Goal: Task Accomplishment & Management: Manage account settings

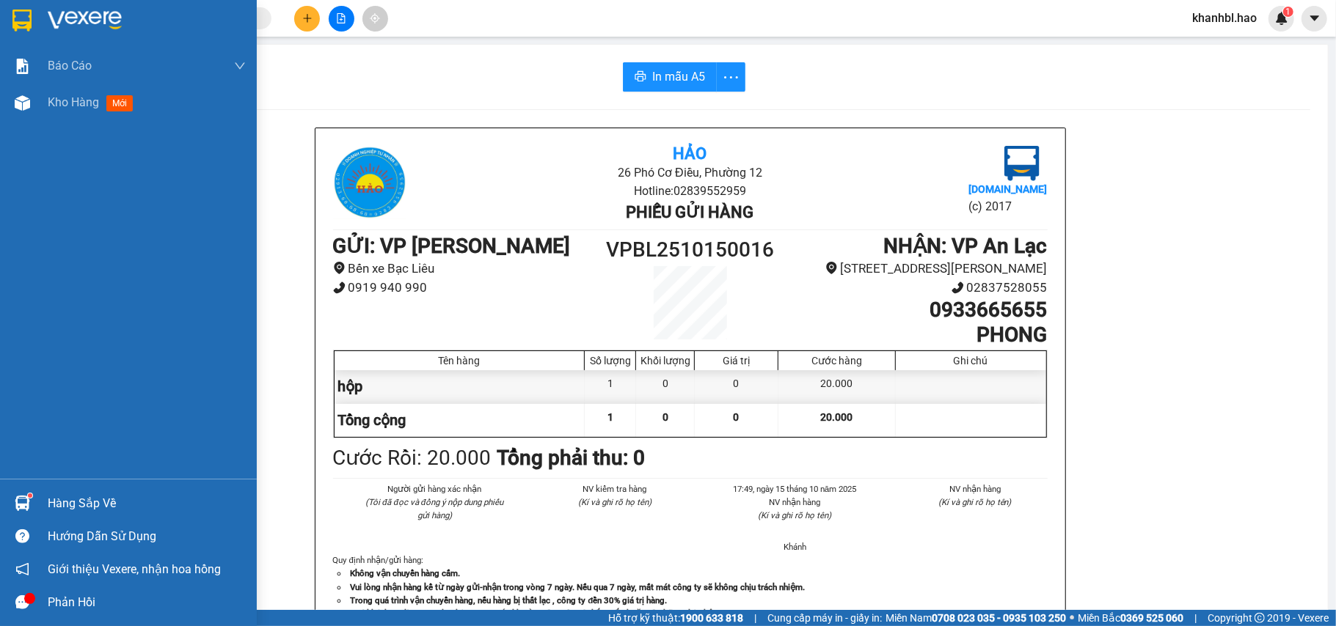
click at [18, 30] on div at bounding box center [23, 20] width 26 height 26
click at [19, 29] on img at bounding box center [21, 21] width 19 height 22
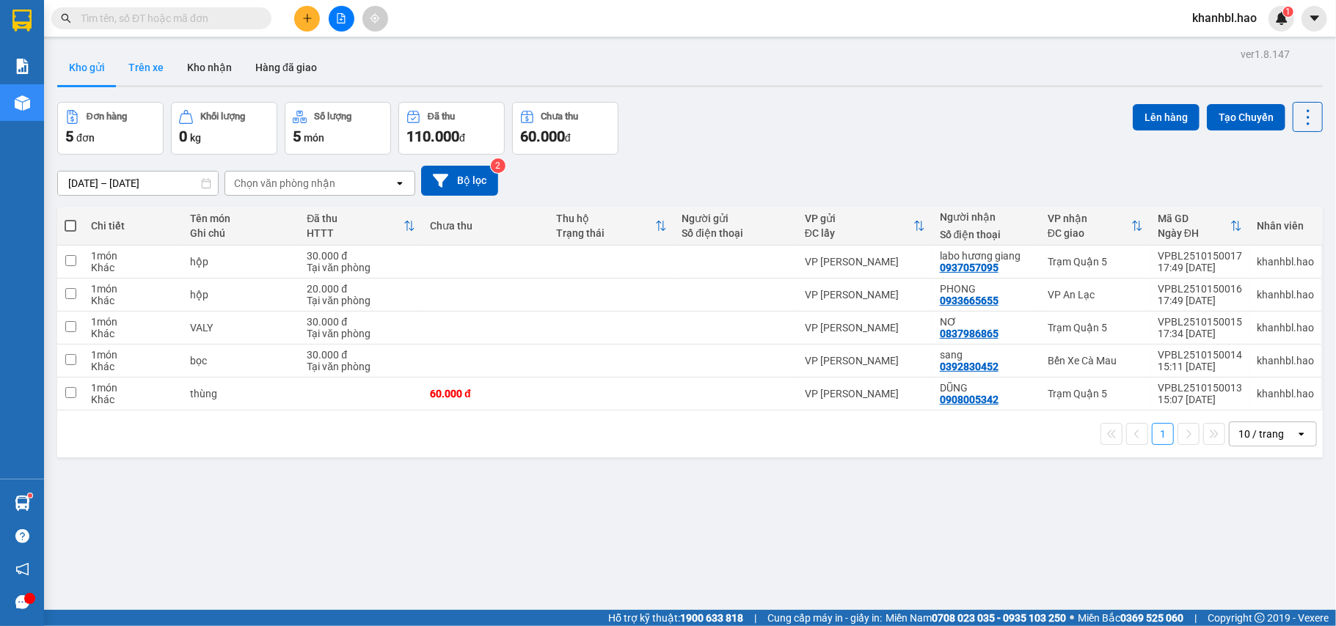
click at [135, 74] on button "Trên xe" at bounding box center [146, 67] width 59 height 35
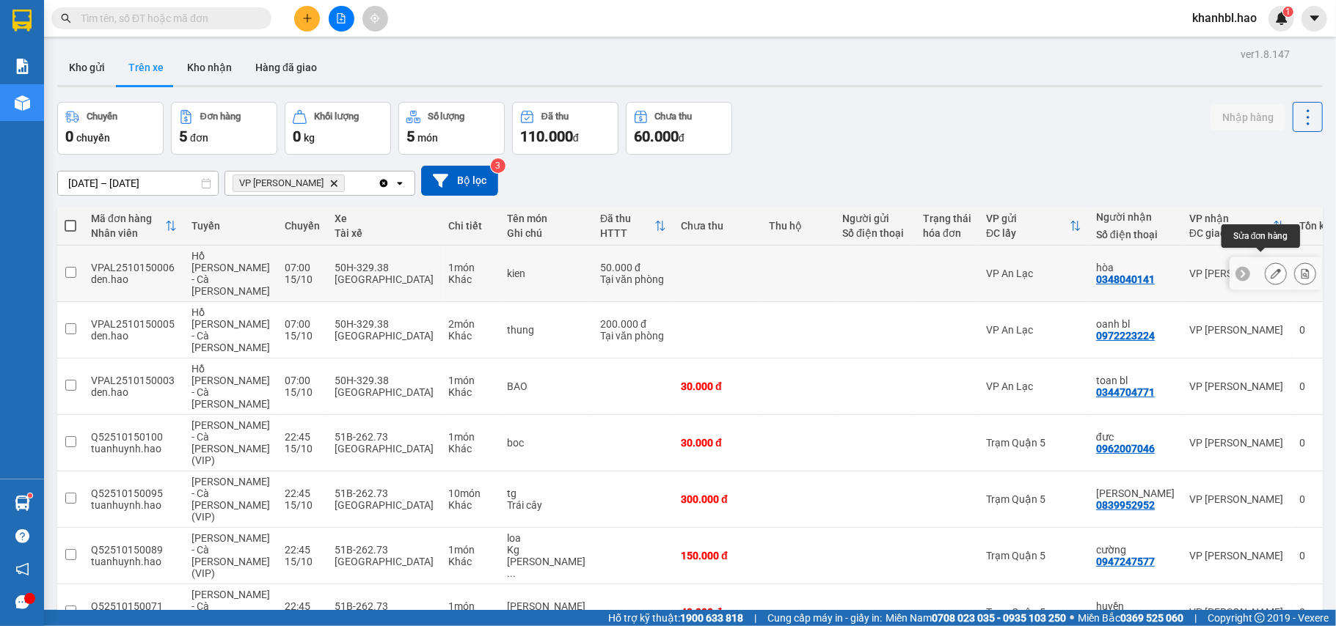
click at [1271, 268] on icon at bounding box center [1276, 273] width 10 height 10
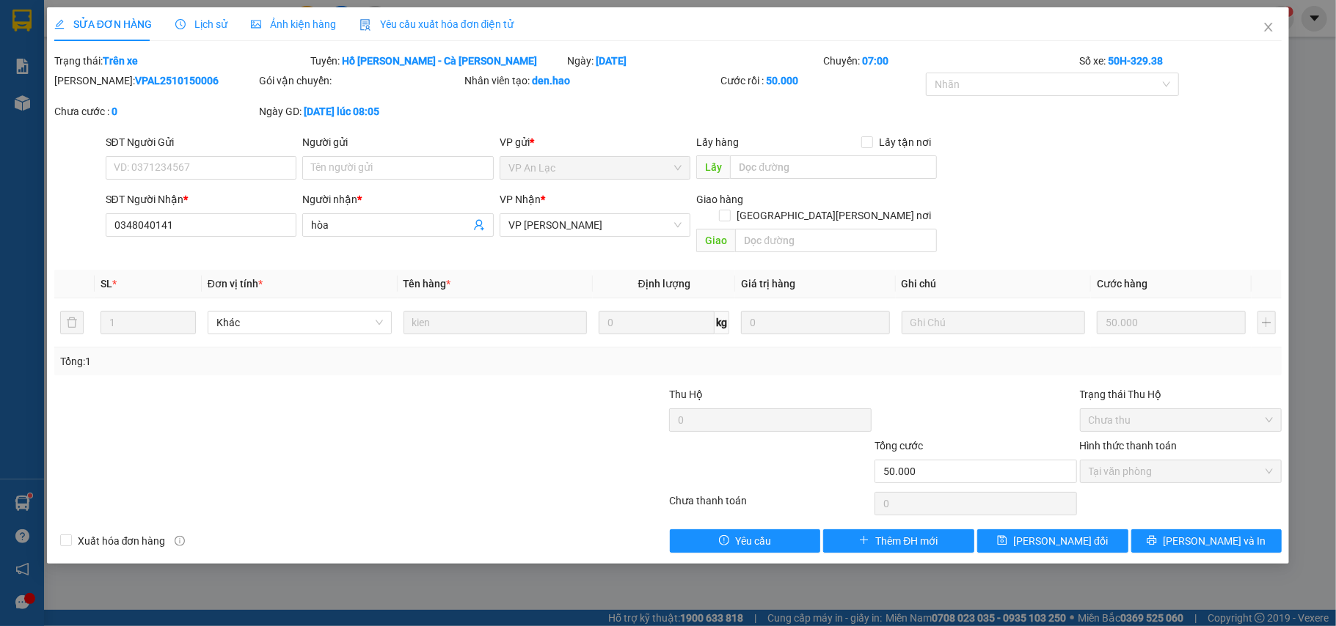
click at [280, 23] on span "Ảnh kiện hàng" at bounding box center [293, 24] width 85 height 12
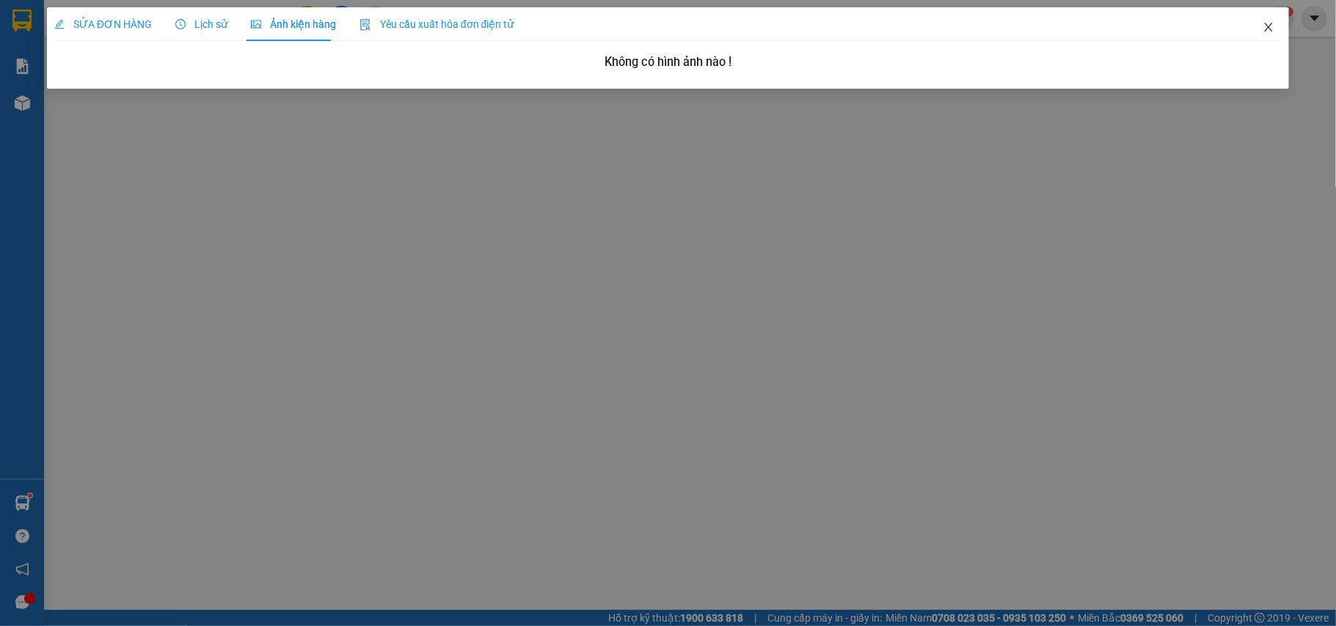
click at [1269, 28] on icon "close" at bounding box center [1269, 27] width 12 height 12
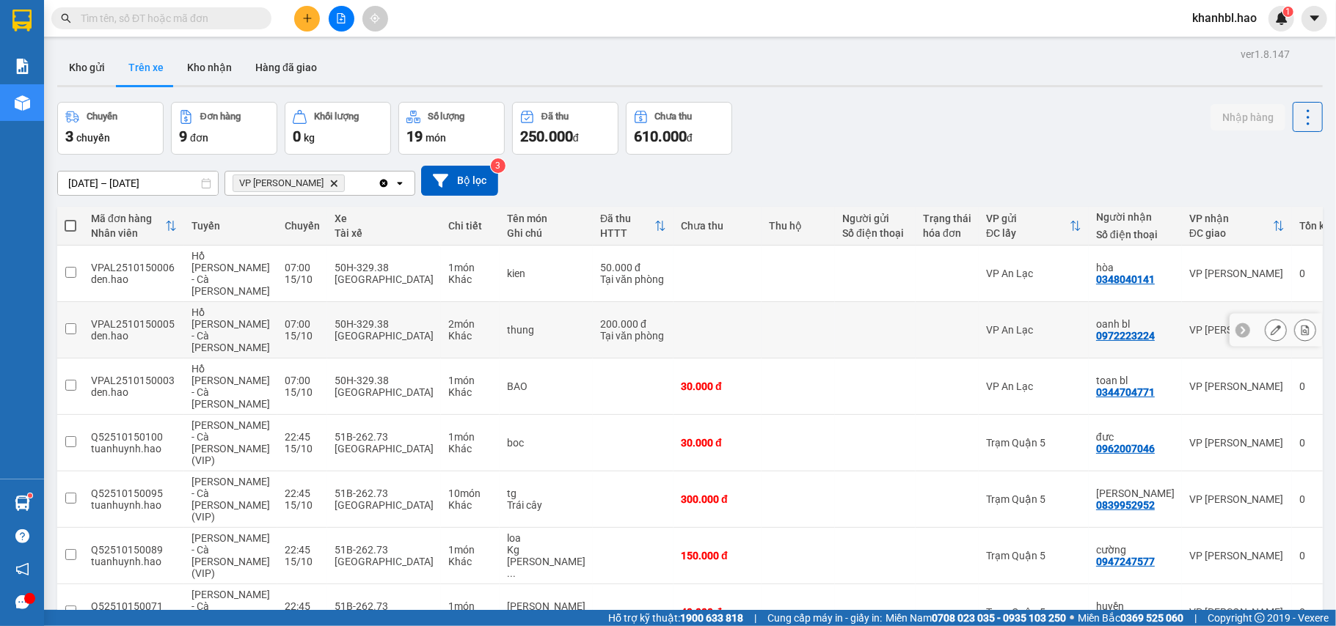
click at [1107, 330] on div "0972223224" at bounding box center [1125, 336] width 59 height 12
click at [1096, 330] on div "0972223224" at bounding box center [1125, 336] width 59 height 12
click at [1096, 262] on div "hòa" at bounding box center [1135, 268] width 78 height 12
checkbox input "true"
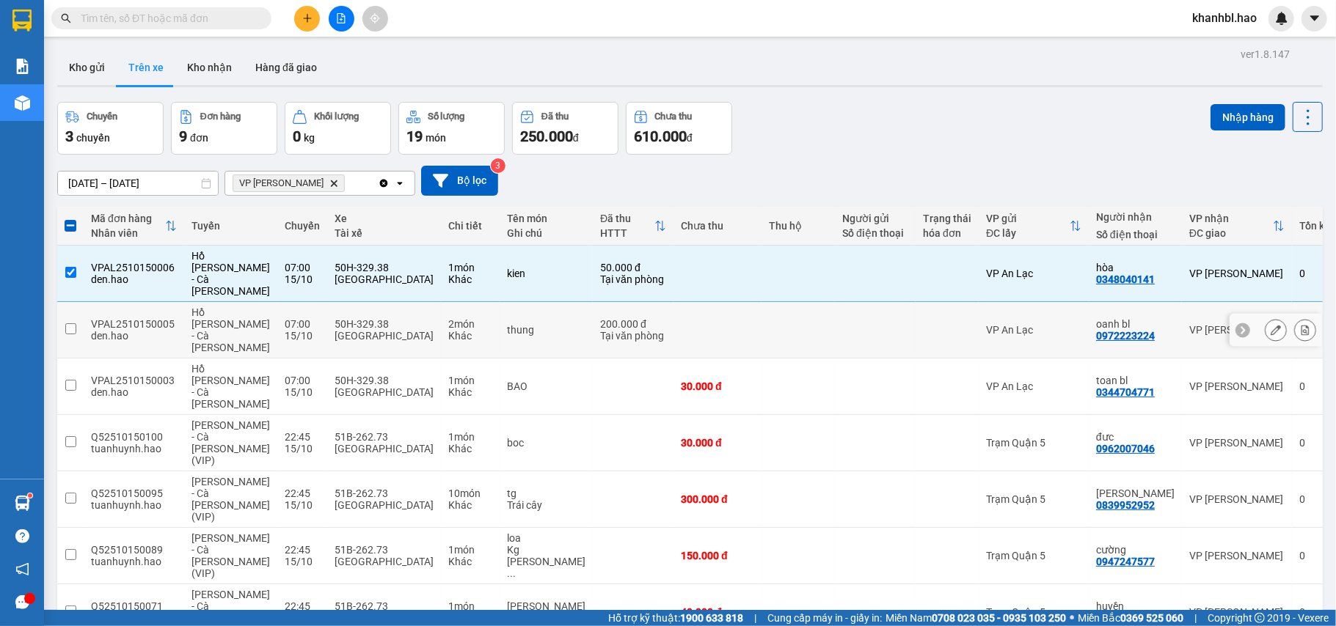
click at [1096, 318] on div "oanh bl" at bounding box center [1135, 324] width 78 height 12
checkbox input "true"
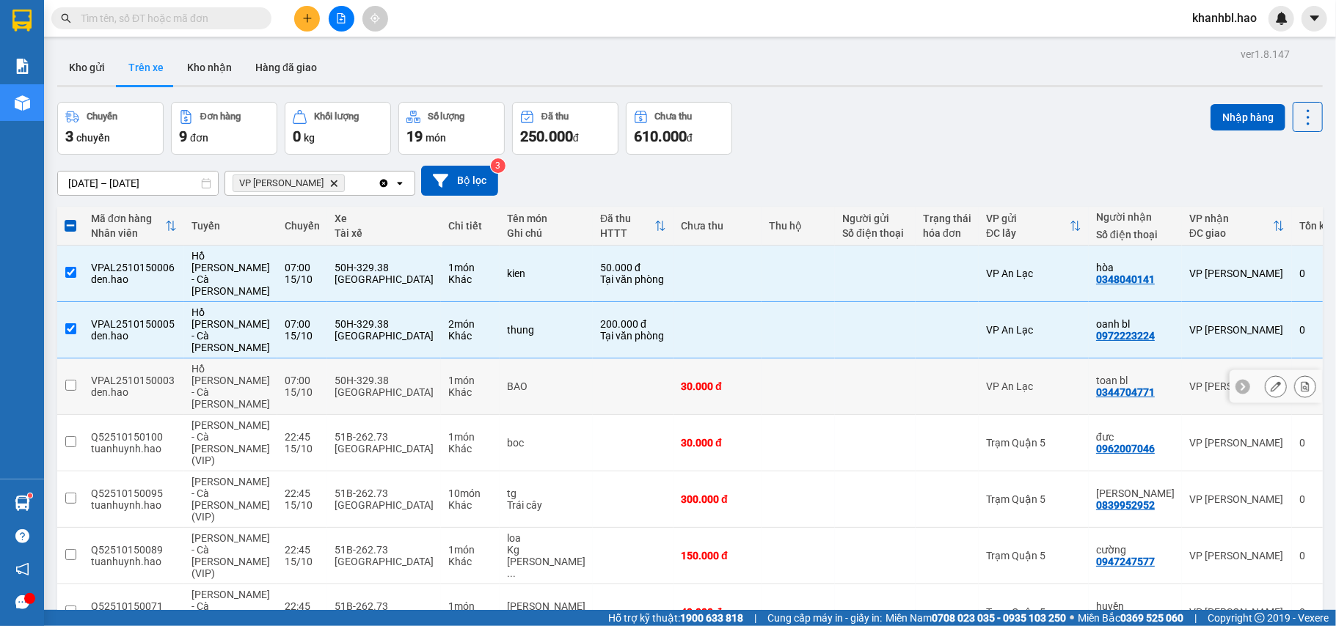
click at [1101, 375] on div "toan bl" at bounding box center [1135, 381] width 78 height 12
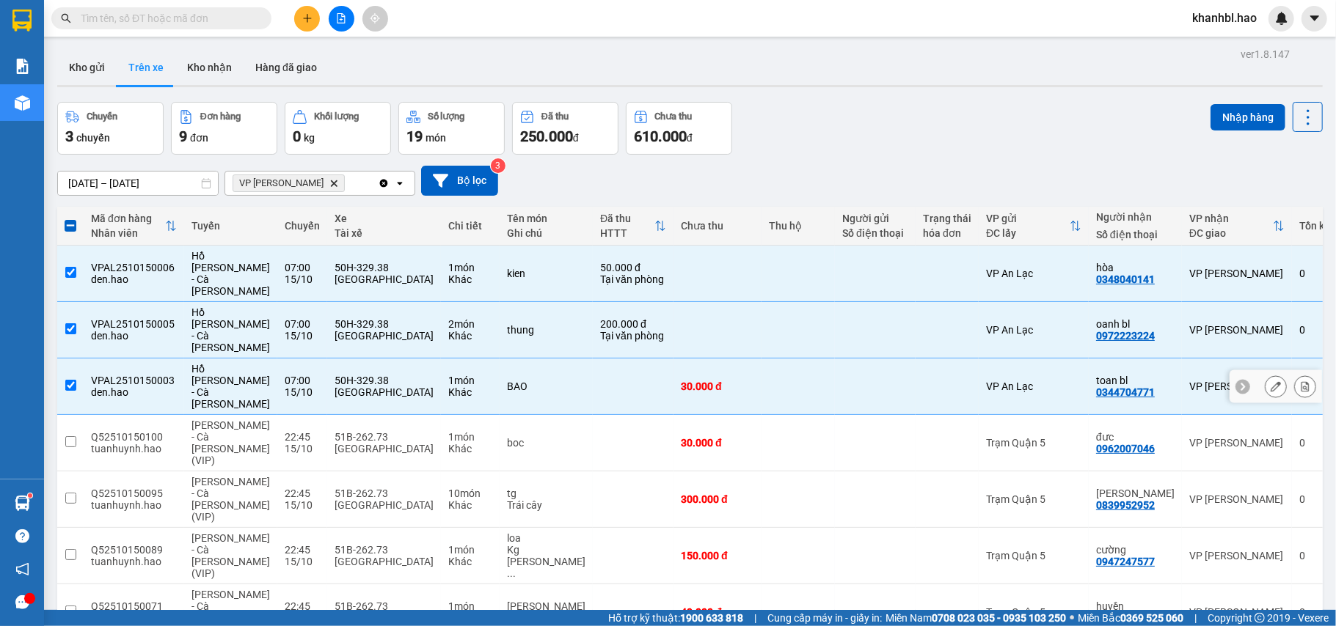
click at [1096, 387] on div "0344704771" at bounding box center [1125, 393] width 59 height 12
click at [916, 359] on td at bounding box center [947, 387] width 63 height 56
checkbox input "false"
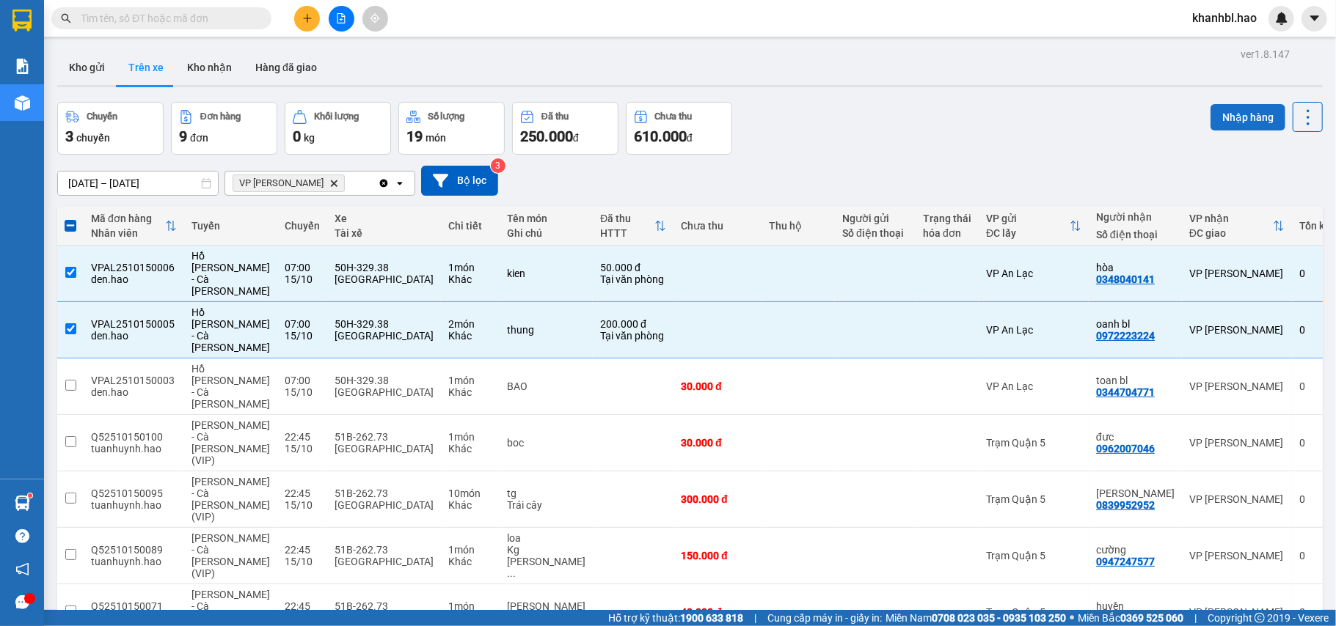
click at [1225, 106] on button "Nhập hàng" at bounding box center [1247, 117] width 75 height 26
checkbox input "false"
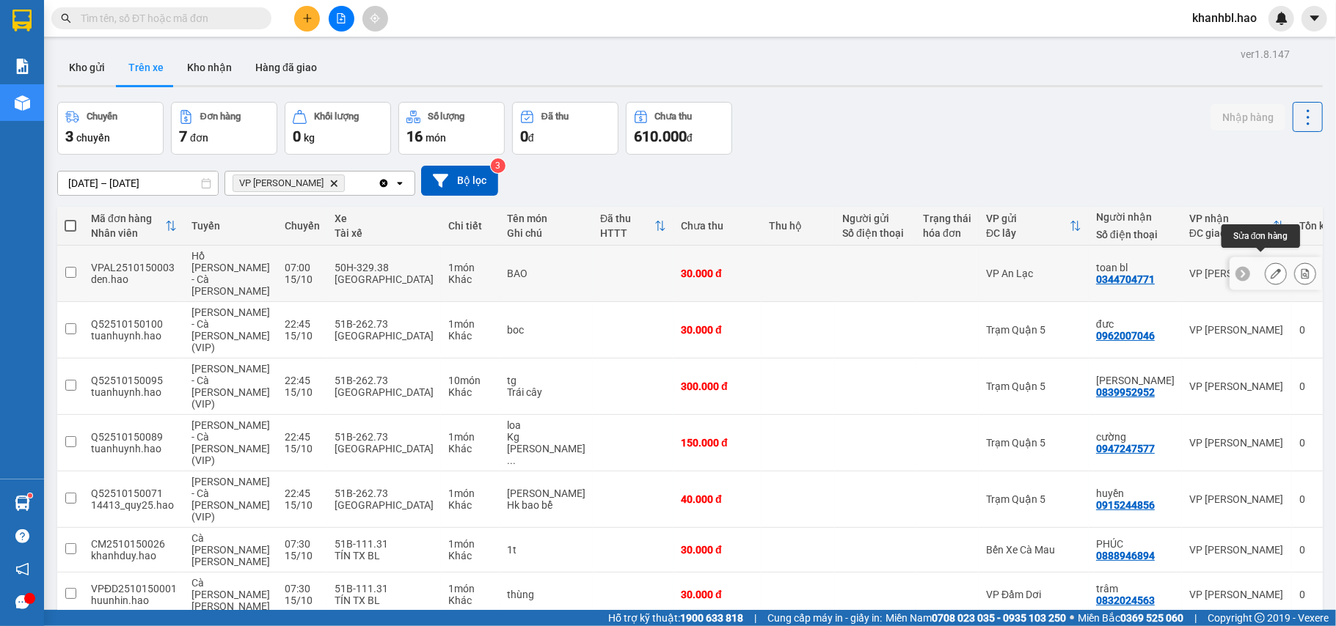
click at [1271, 268] on icon at bounding box center [1276, 273] width 10 height 10
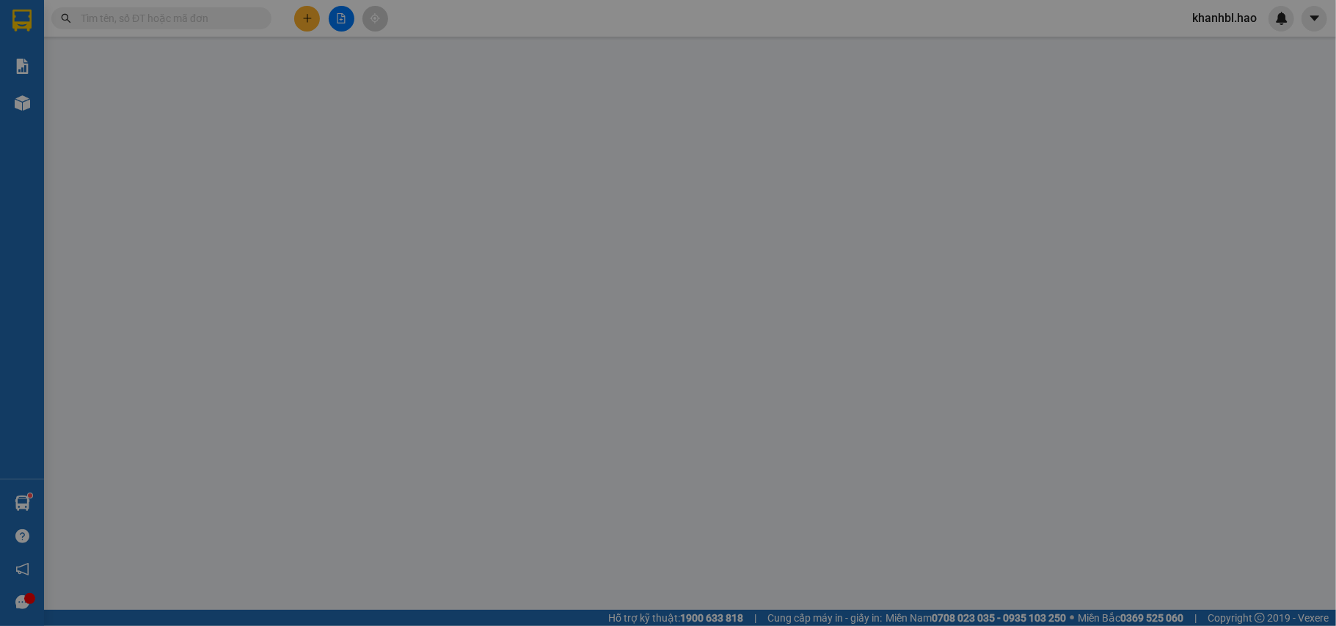
type input "0344704771"
type input "toan bl"
type input "30.000"
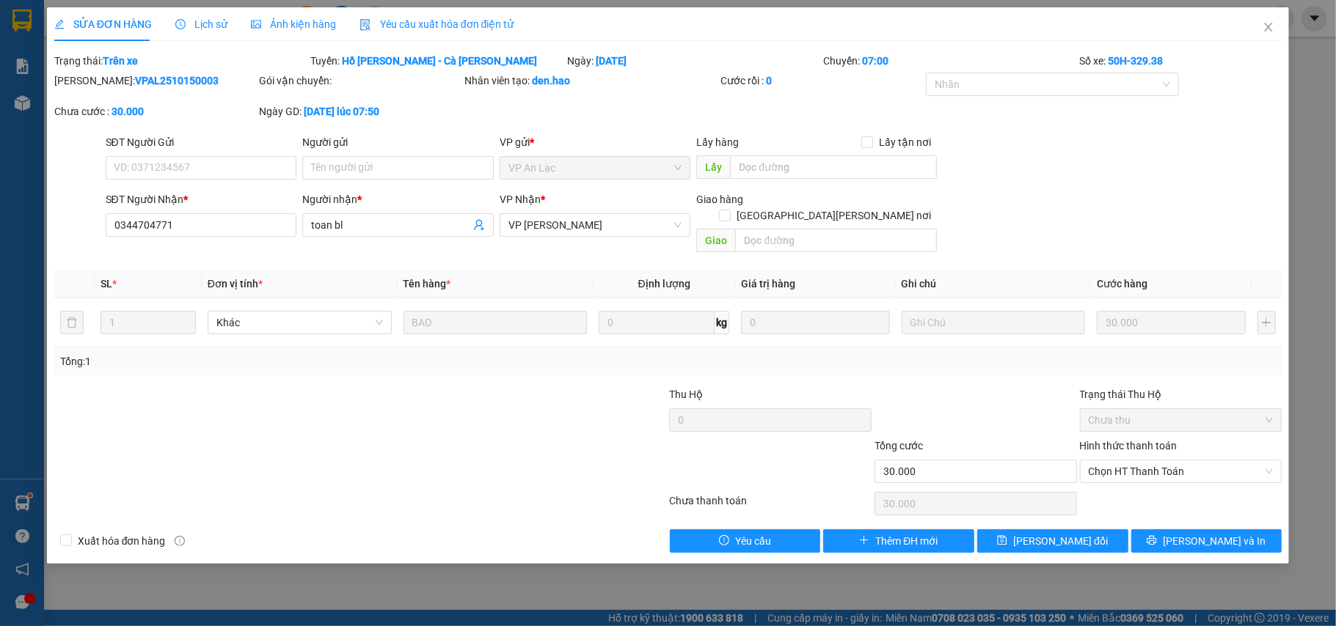
click at [313, 28] on span "Ảnh kiện hàng" at bounding box center [293, 24] width 85 height 12
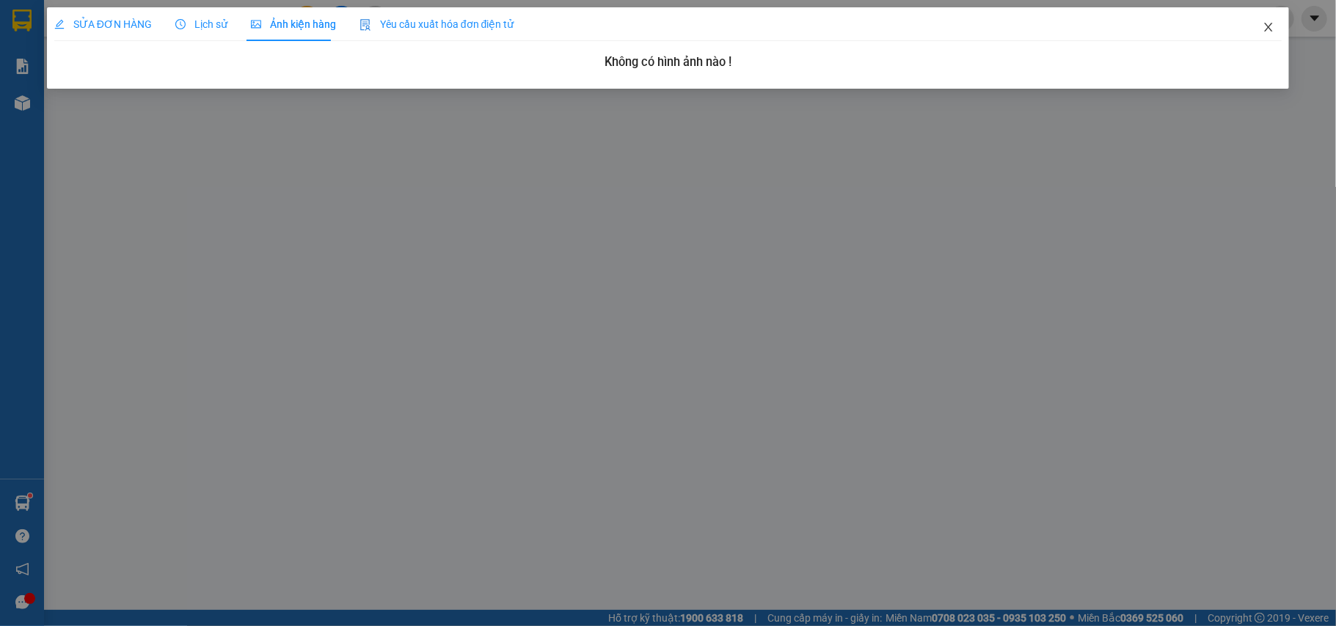
click at [1269, 21] on span "Close" at bounding box center [1268, 27] width 41 height 41
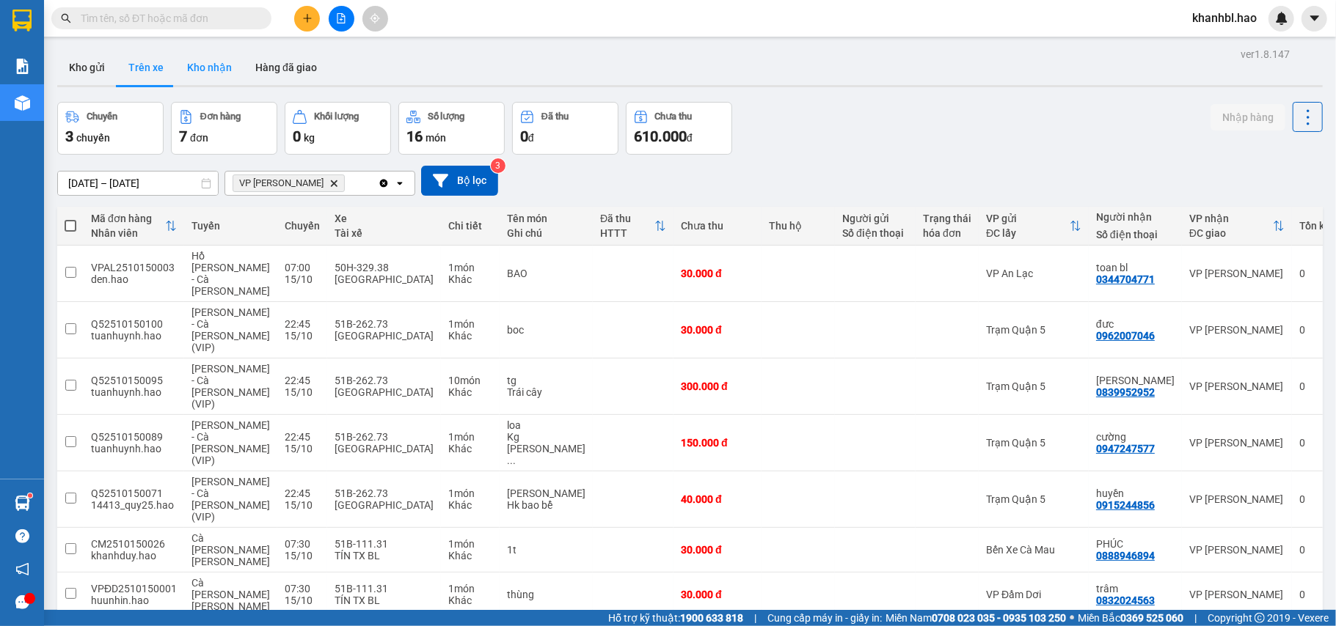
click at [223, 62] on button "Kho nhận" at bounding box center [209, 67] width 68 height 35
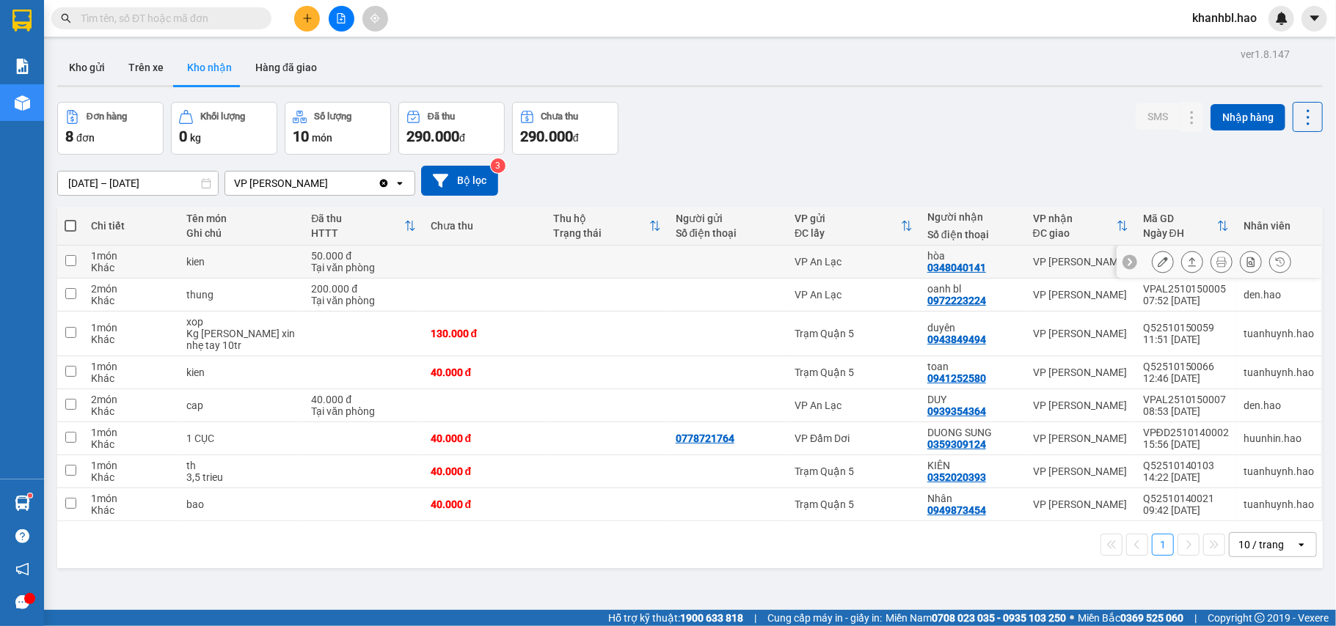
click at [1158, 259] on icon at bounding box center [1163, 262] width 10 height 10
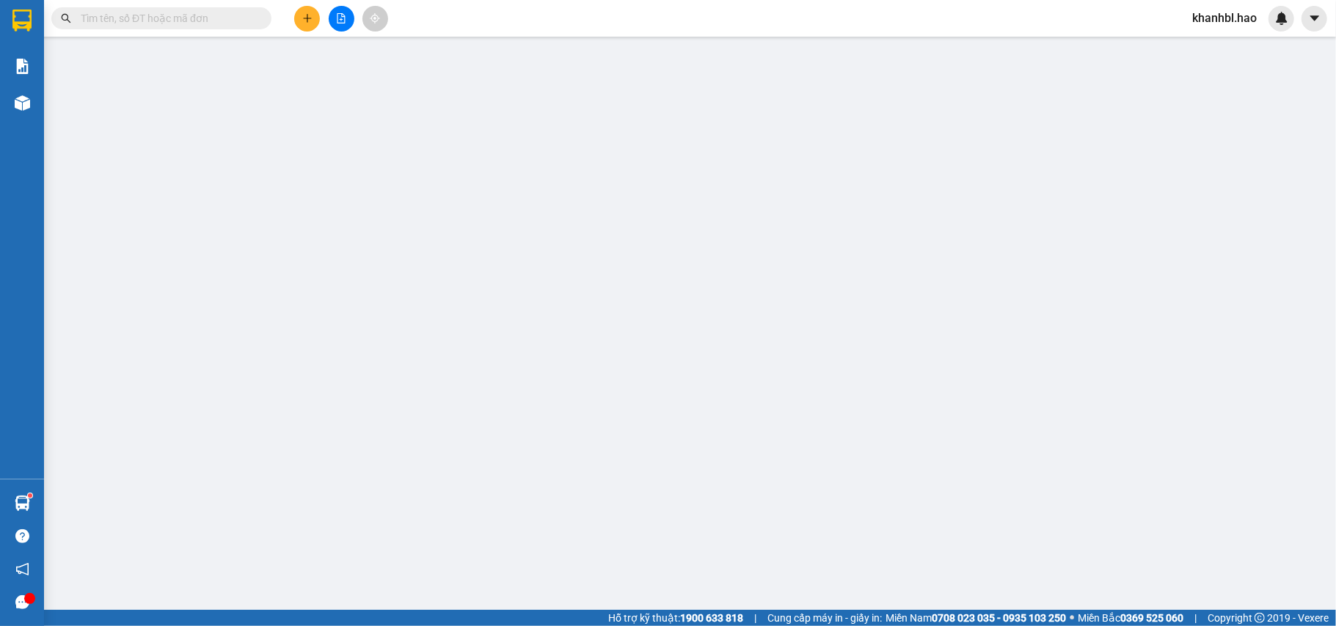
type input "0348040141"
type input "hòa"
type input "50.000"
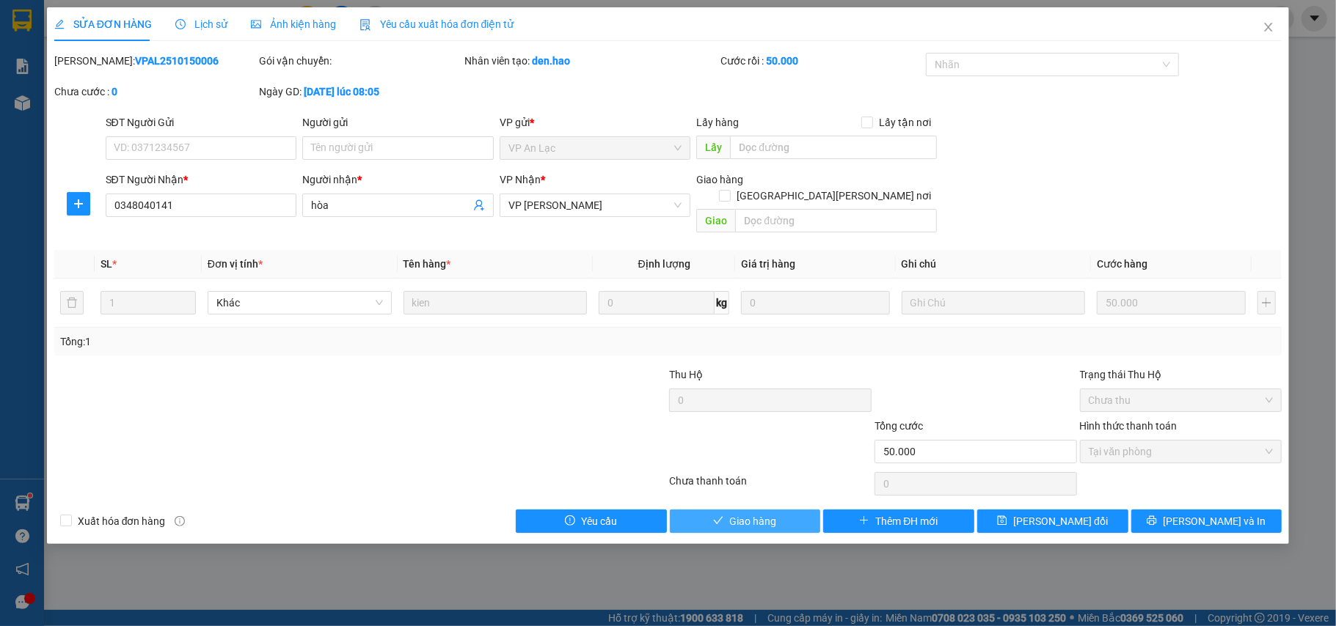
drag, startPoint x: 761, startPoint y: 509, endPoint x: 852, endPoint y: 481, distance: 95.1
click at [764, 514] on span "Giao hàng" at bounding box center [752, 522] width 47 height 16
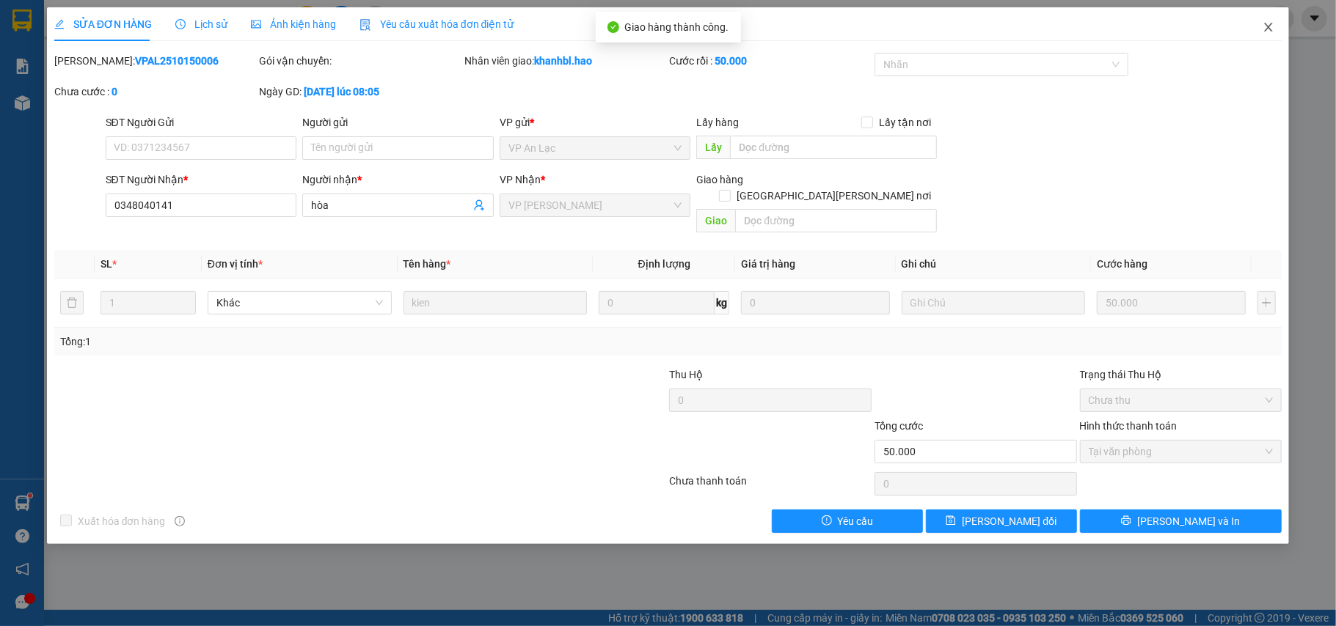
click at [1268, 25] on icon "close" at bounding box center [1269, 27] width 12 height 12
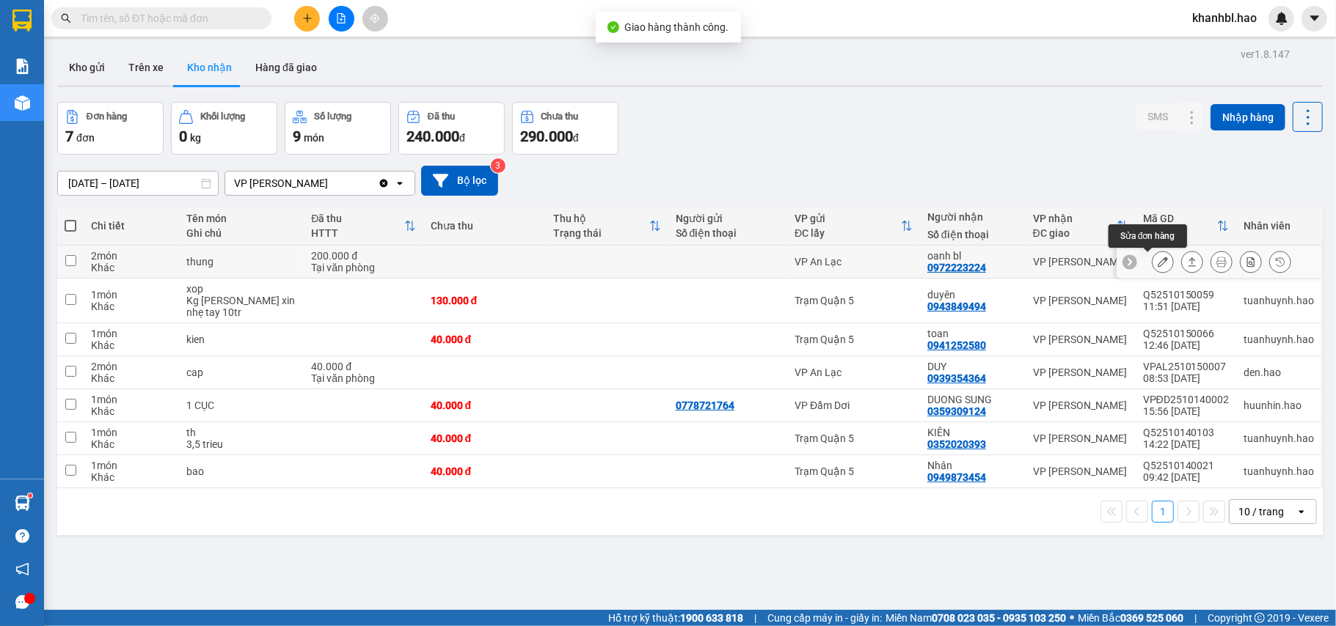
click at [1158, 259] on icon at bounding box center [1163, 262] width 10 height 10
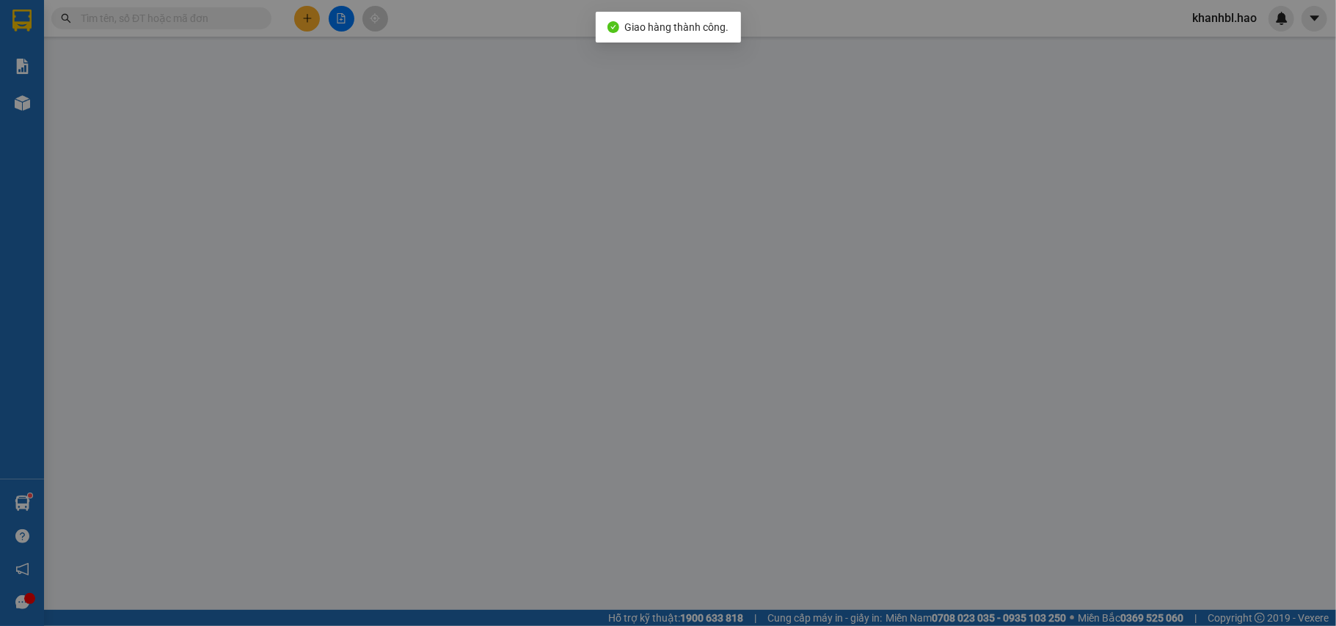
type input "0972223224"
type input "oanh bl"
type input "200.000"
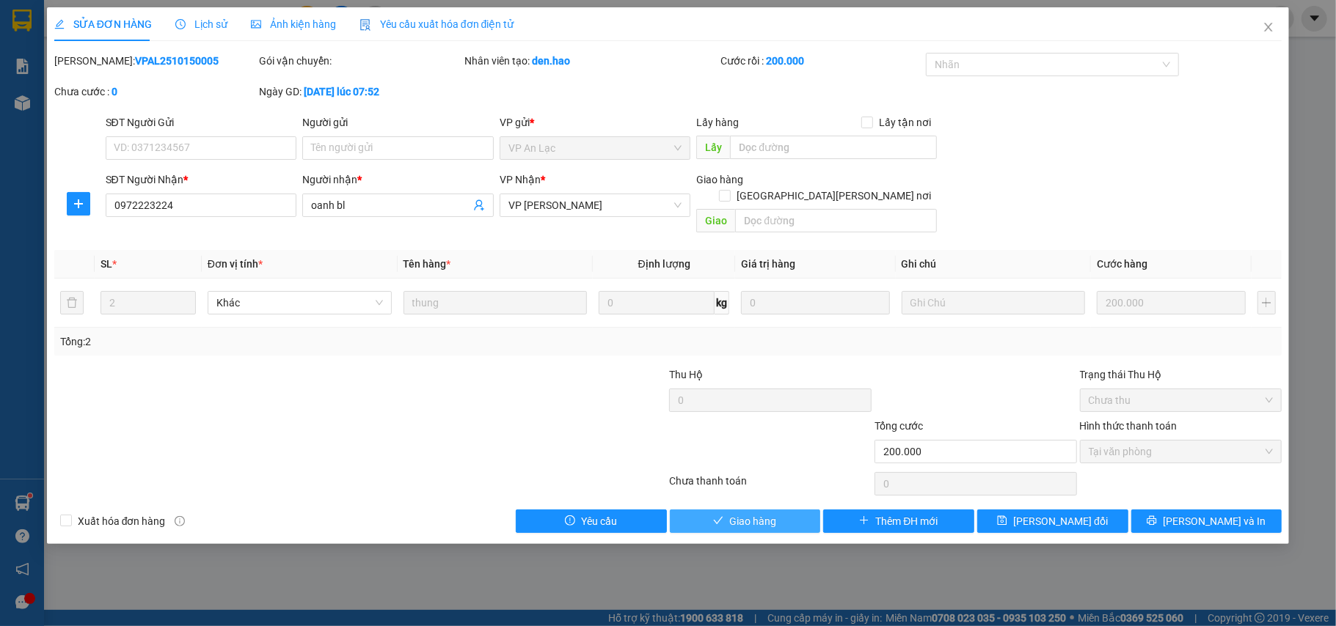
drag, startPoint x: 722, startPoint y: 508, endPoint x: 1216, endPoint y: 89, distance: 648.0
click at [723, 516] on icon "check" at bounding box center [718, 521] width 10 height 10
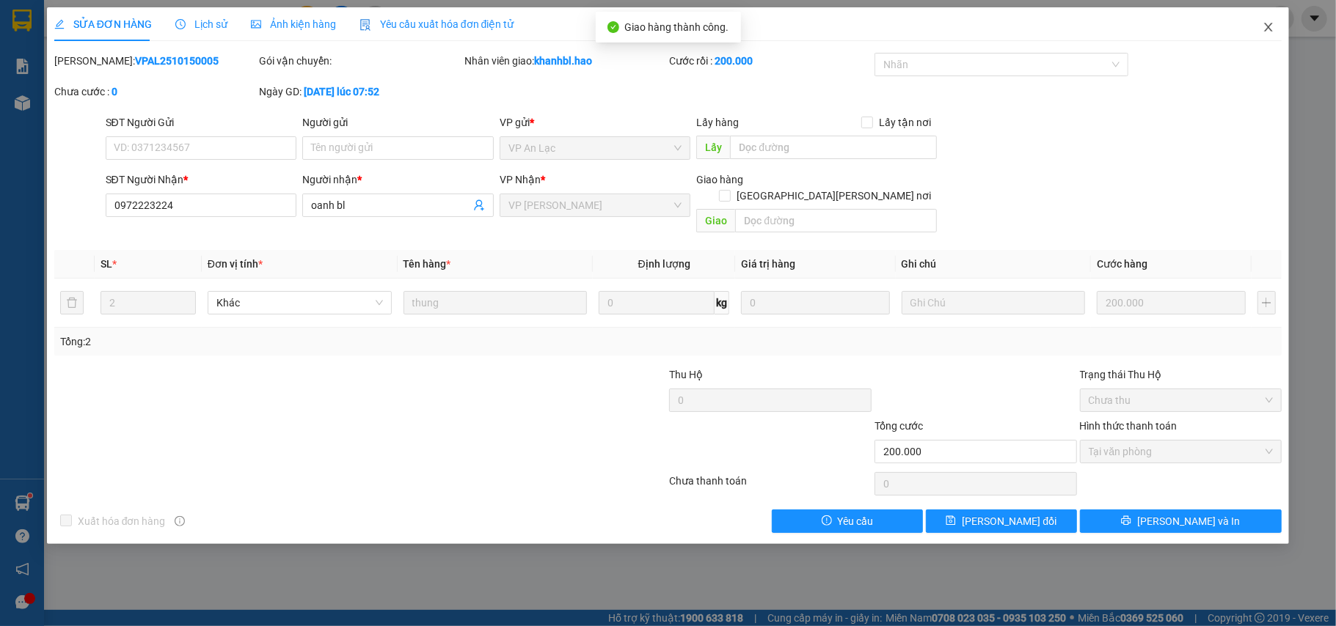
click at [1271, 30] on icon "close" at bounding box center [1269, 27] width 8 height 9
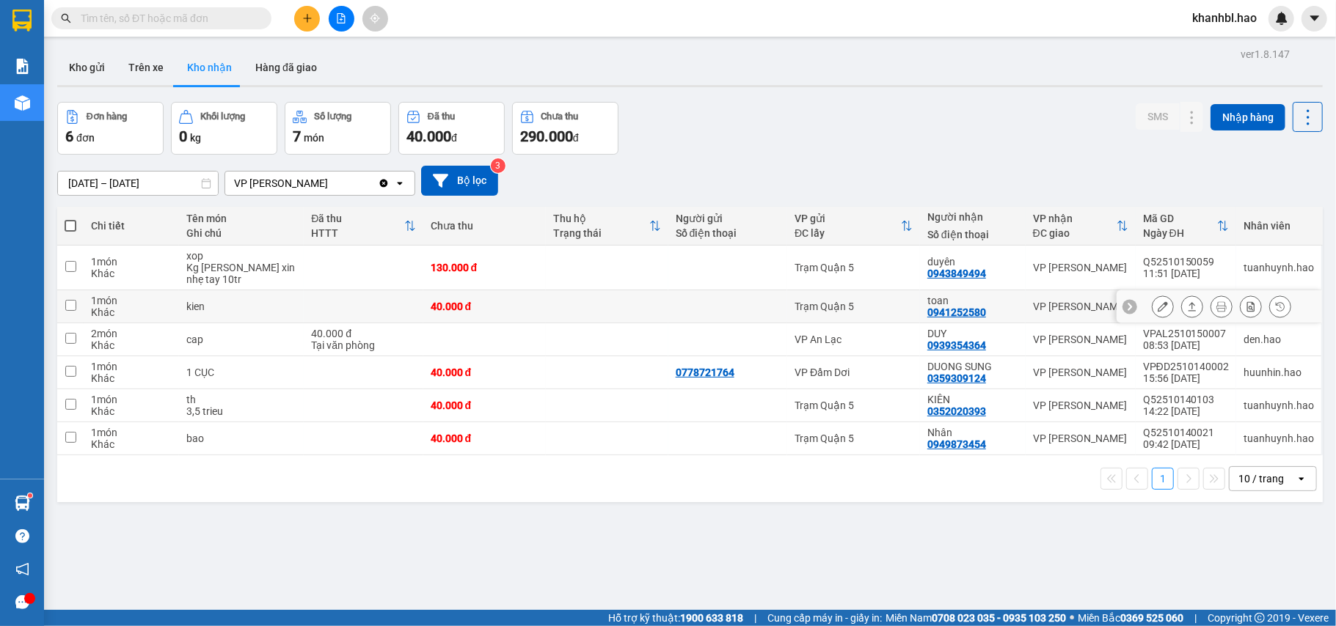
click at [1155, 311] on button at bounding box center [1162, 307] width 21 height 26
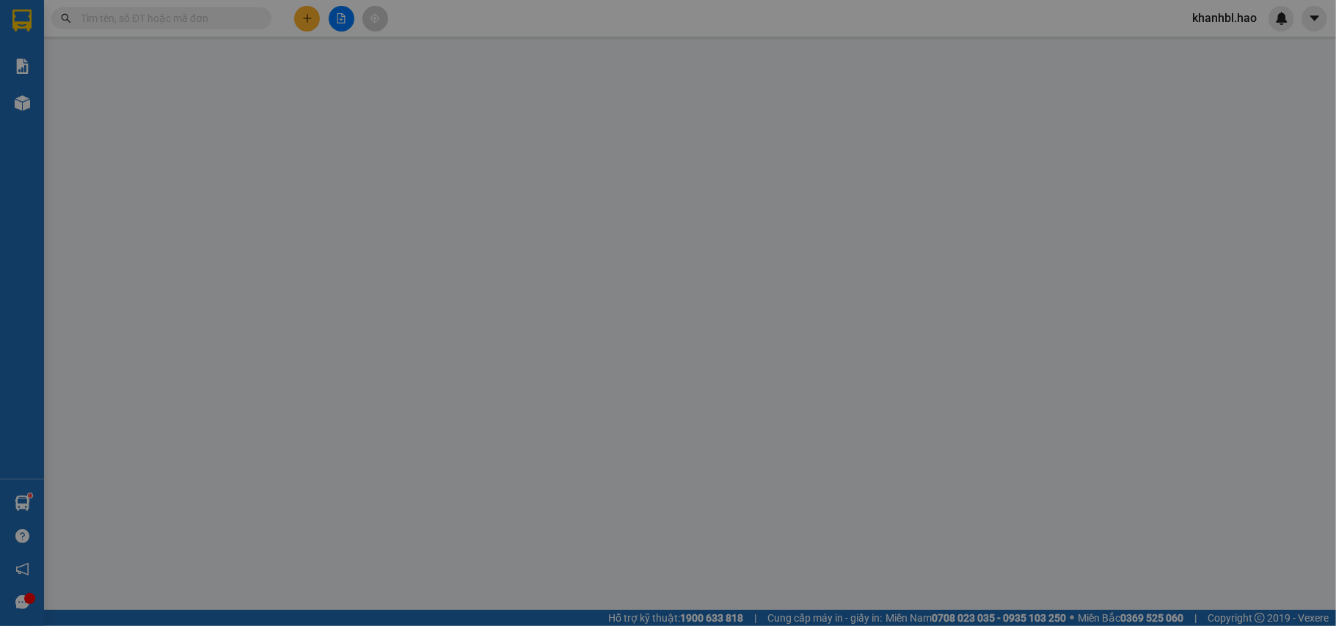
type input "0941252580"
type input "toan"
type input "40.000"
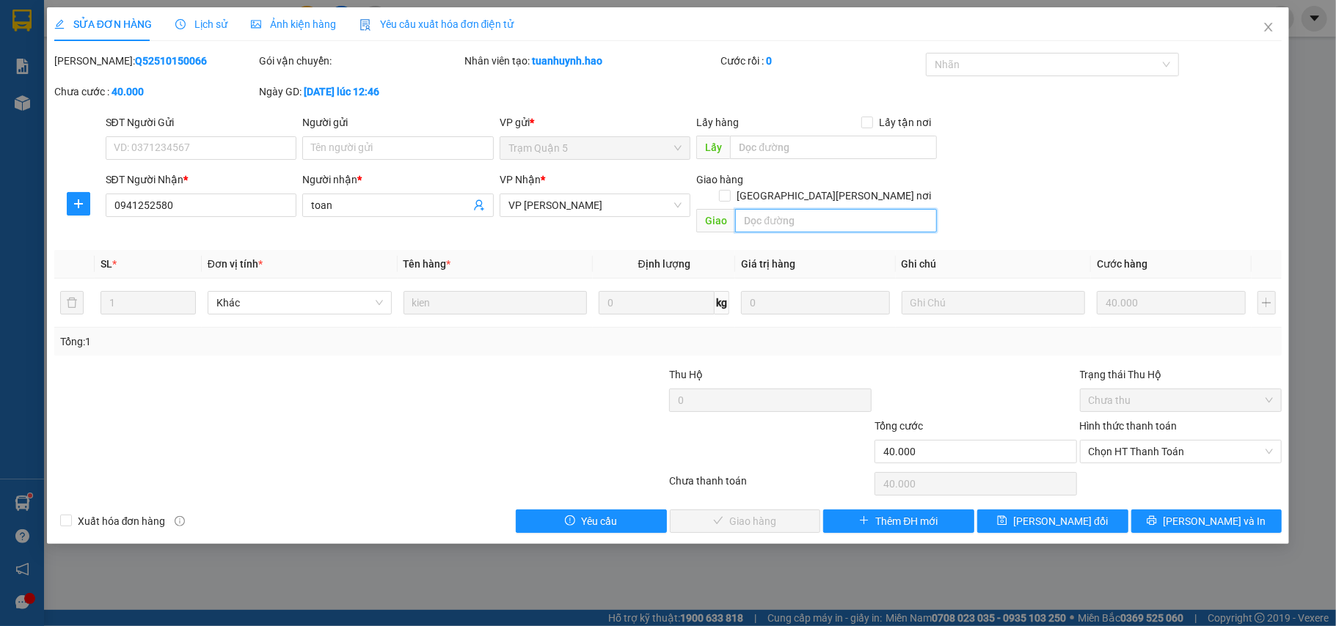
click at [758, 209] on input "text" at bounding box center [836, 220] width 202 height 23
click at [1130, 441] on span "Chọn HT Thanh Toán" at bounding box center [1181, 452] width 185 height 22
type input "10K"
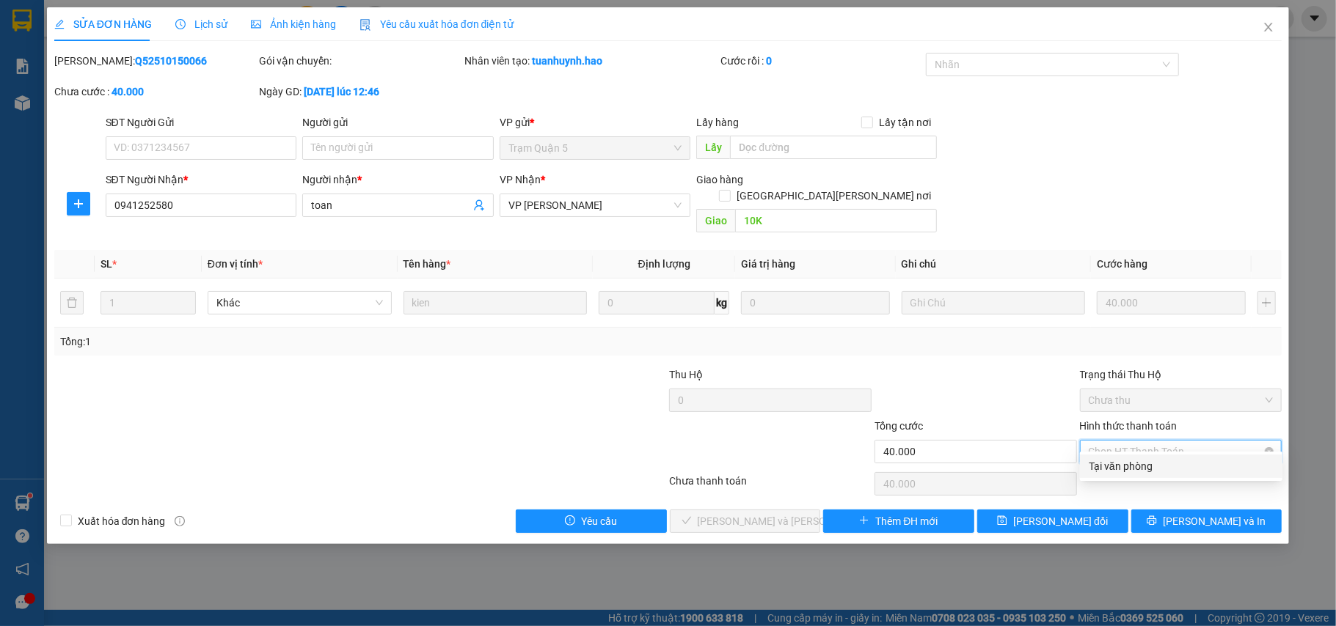
click at [1130, 441] on span "Chọn HT Thanh Toán" at bounding box center [1181, 452] width 185 height 22
drag, startPoint x: 1128, startPoint y: 461, endPoint x: 1093, endPoint y: 475, distance: 37.9
click at [1128, 462] on div "Tại văn phòng" at bounding box center [1181, 466] width 185 height 16
type input "0"
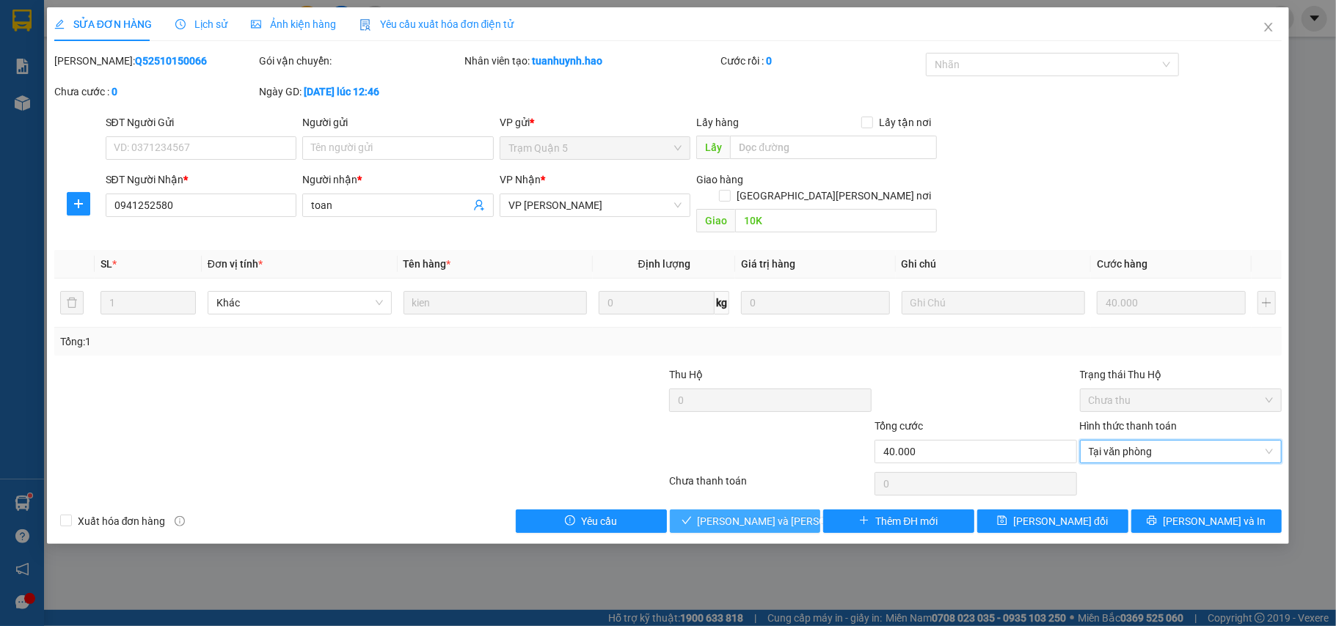
click at [744, 514] on span "[PERSON_NAME] và [PERSON_NAME] hàng" at bounding box center [797, 522] width 198 height 16
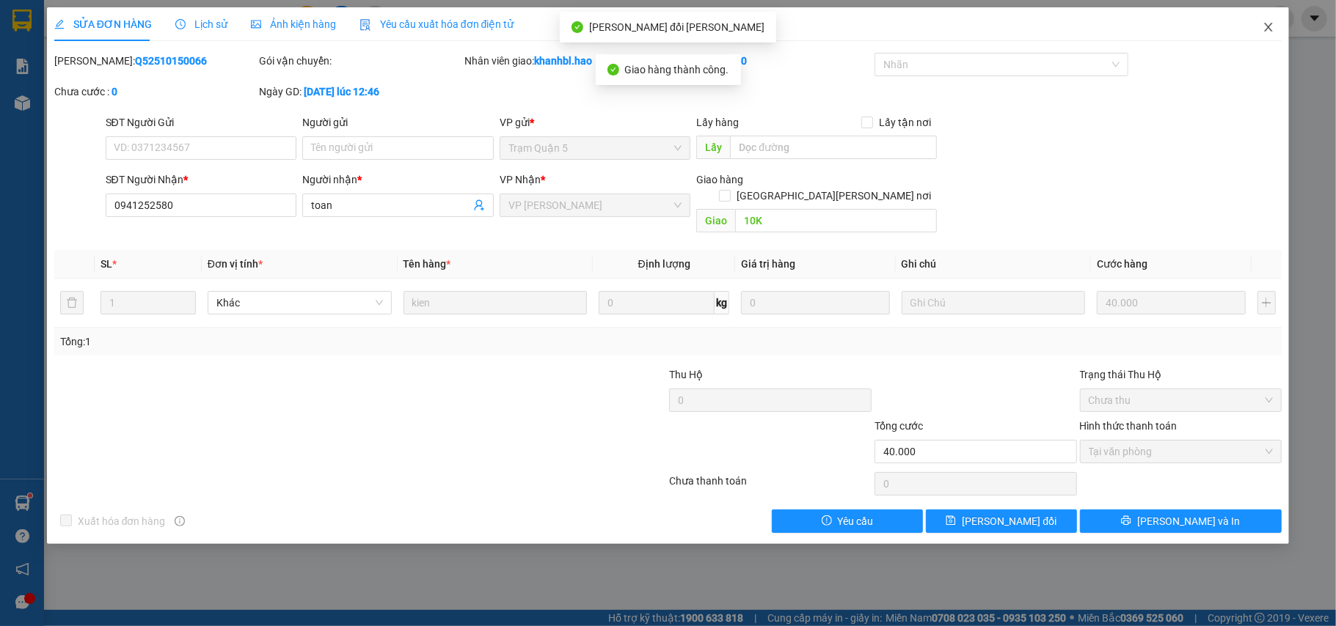
click at [1265, 23] on icon "close" at bounding box center [1269, 27] width 12 height 12
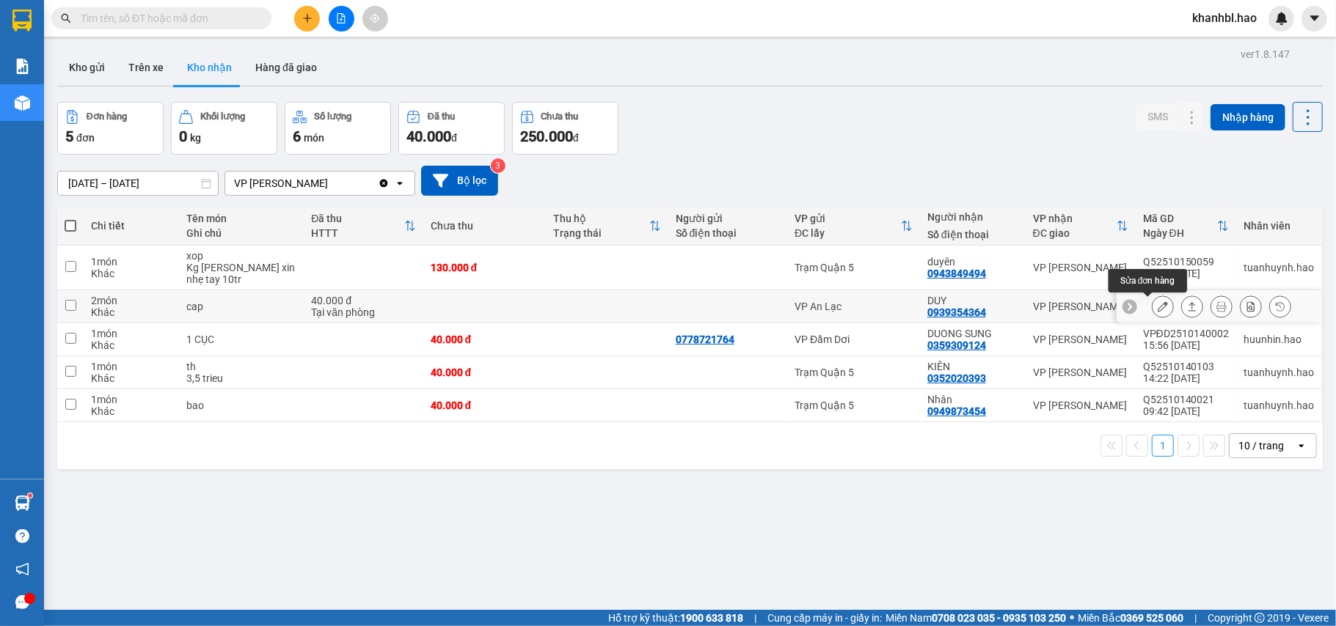
click at [1158, 305] on icon at bounding box center [1163, 307] width 10 height 10
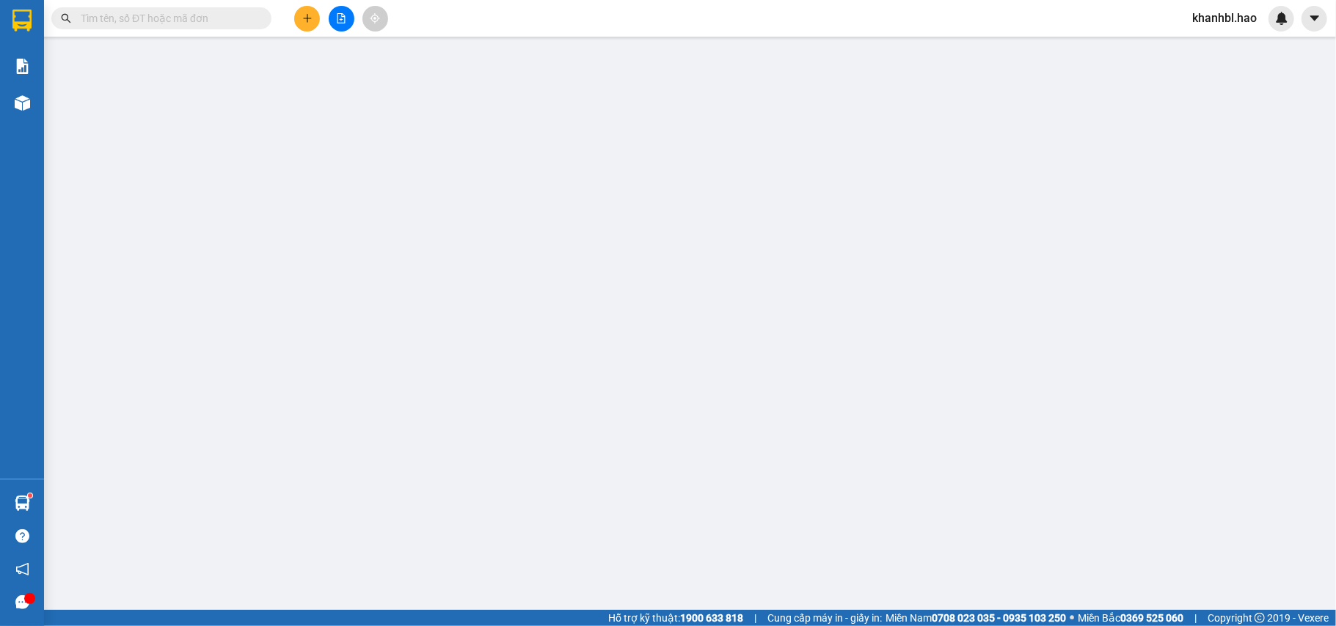
type input "0939354364"
type input "DUY"
type input "40.000"
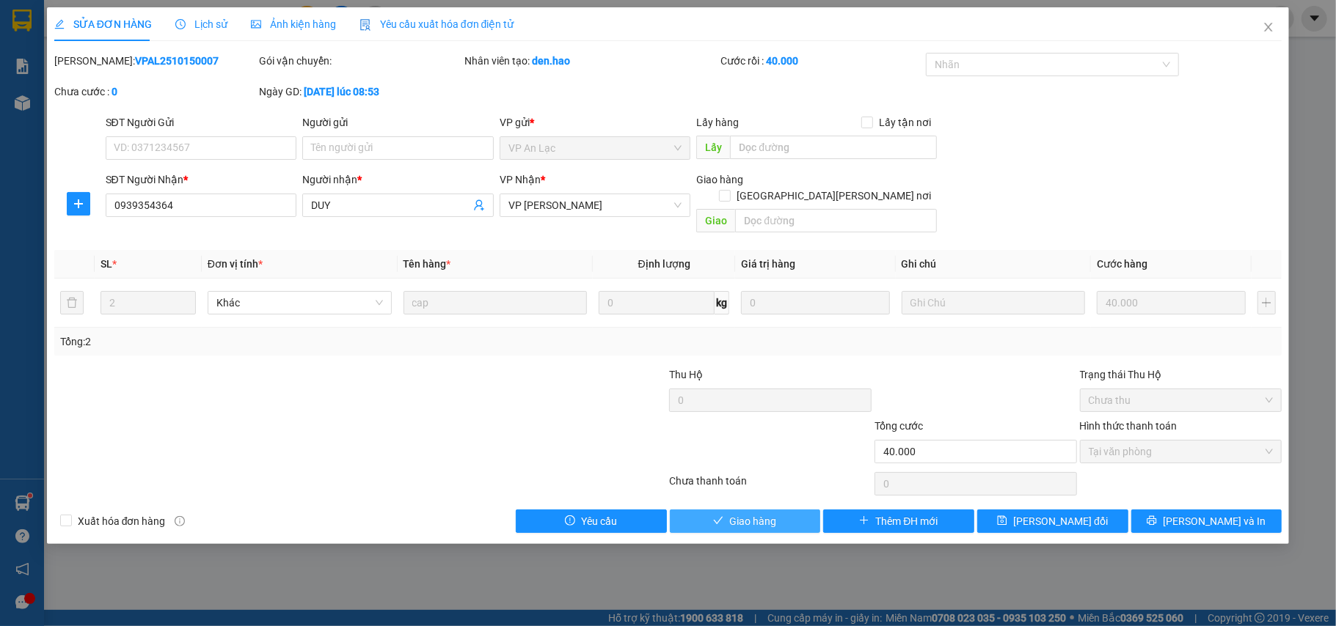
drag, startPoint x: 738, startPoint y: 505, endPoint x: 904, endPoint y: 336, distance: 237.1
click at [757, 514] on span "Giao hàng" at bounding box center [752, 522] width 47 height 16
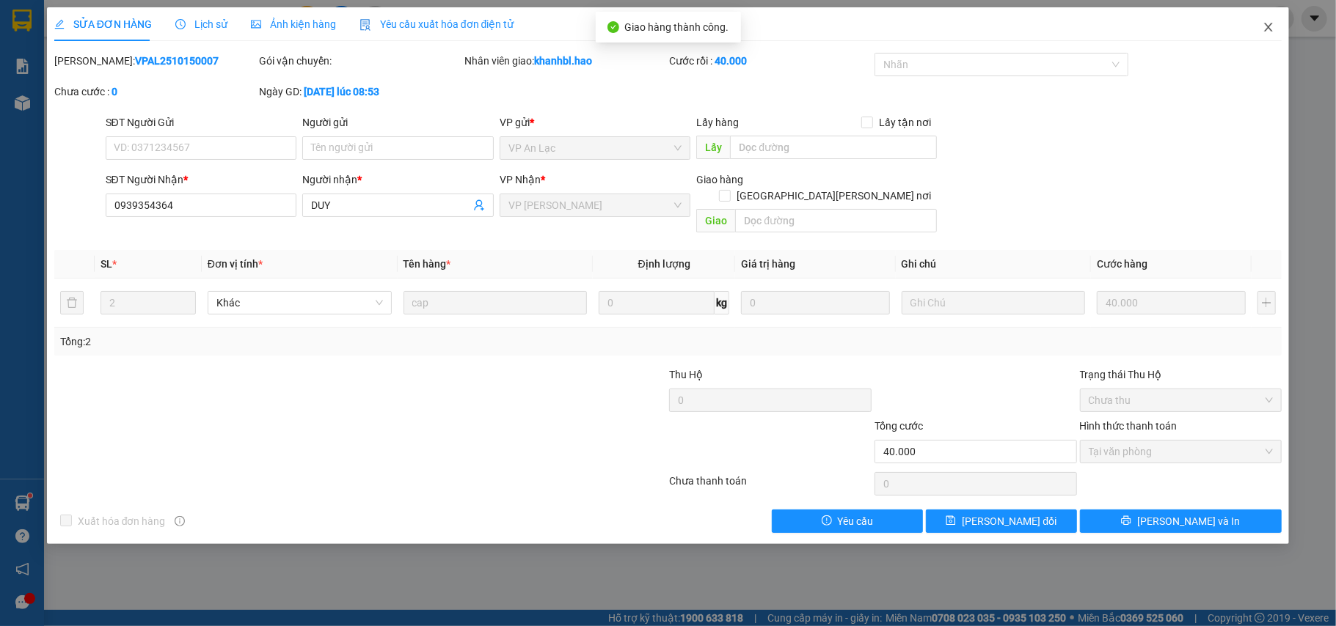
click at [1272, 27] on icon "close" at bounding box center [1269, 27] width 12 height 12
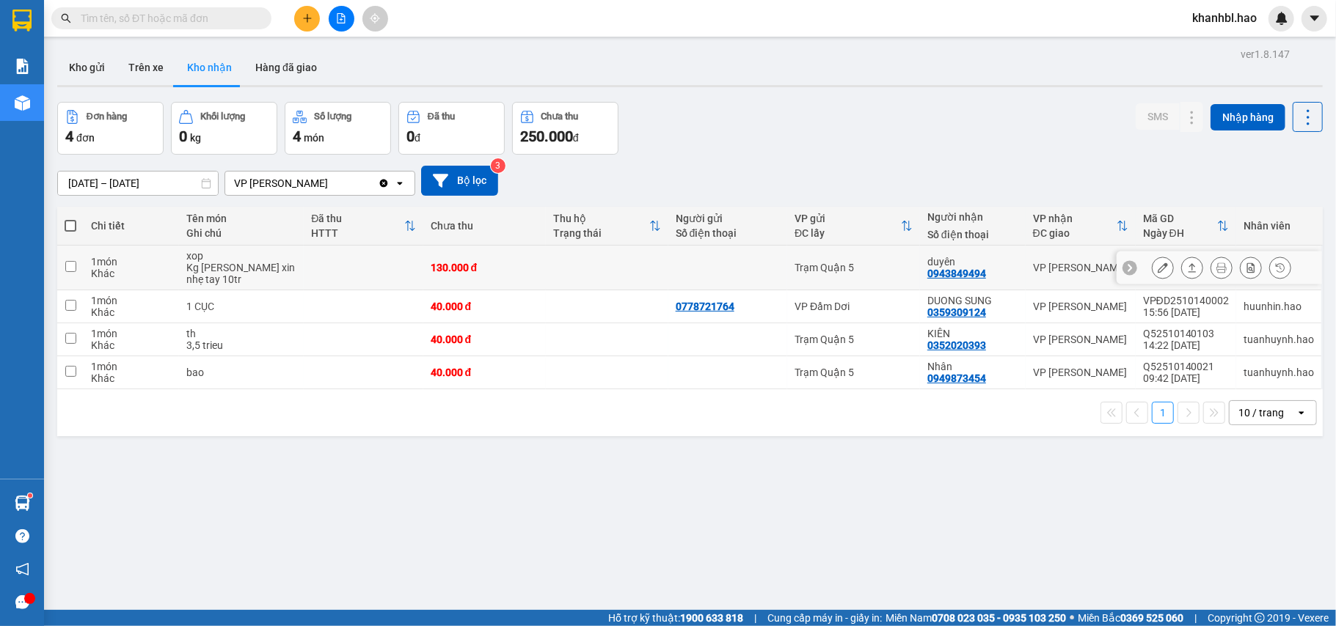
click at [1158, 266] on icon at bounding box center [1163, 268] width 10 height 10
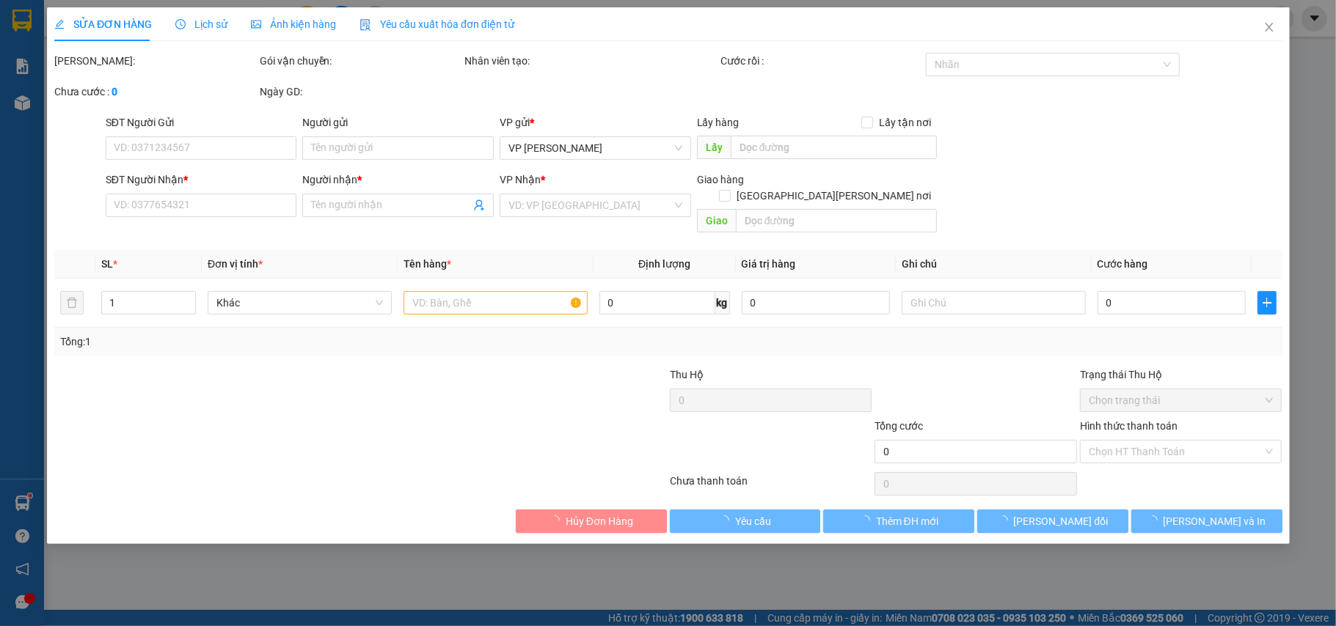
type input "0943849494"
type input "duyên"
type input "130.000"
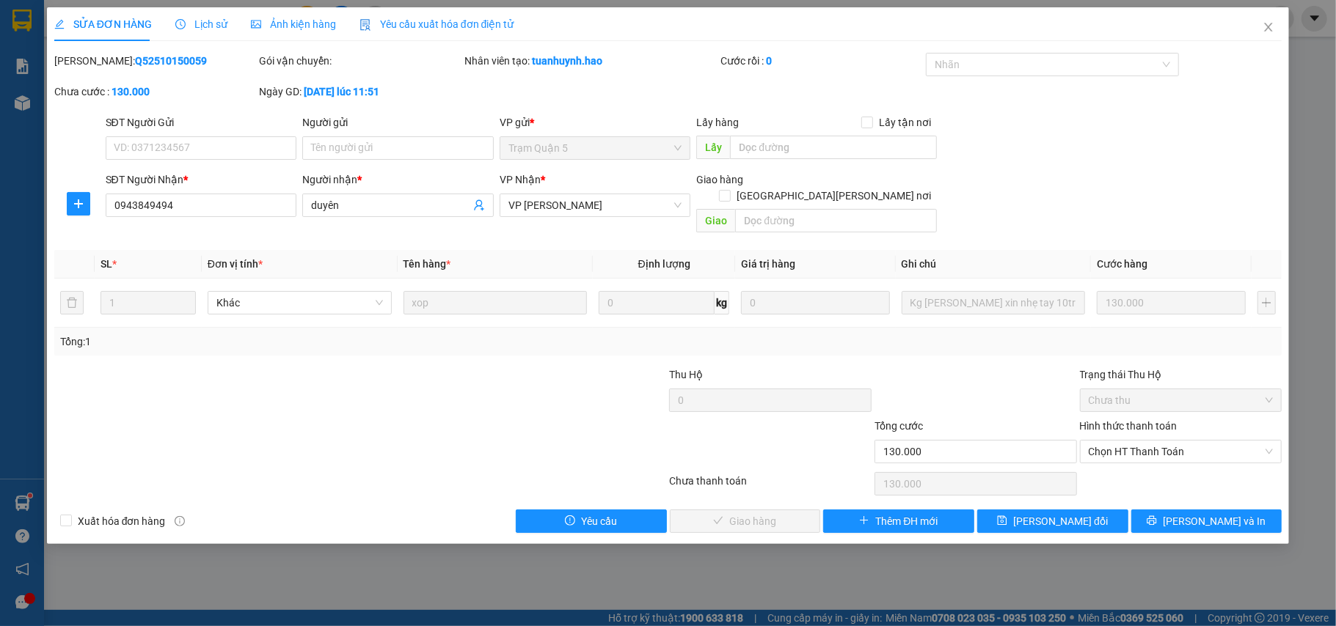
click at [300, 21] on span "Ảnh kiện hàng" at bounding box center [293, 24] width 85 height 12
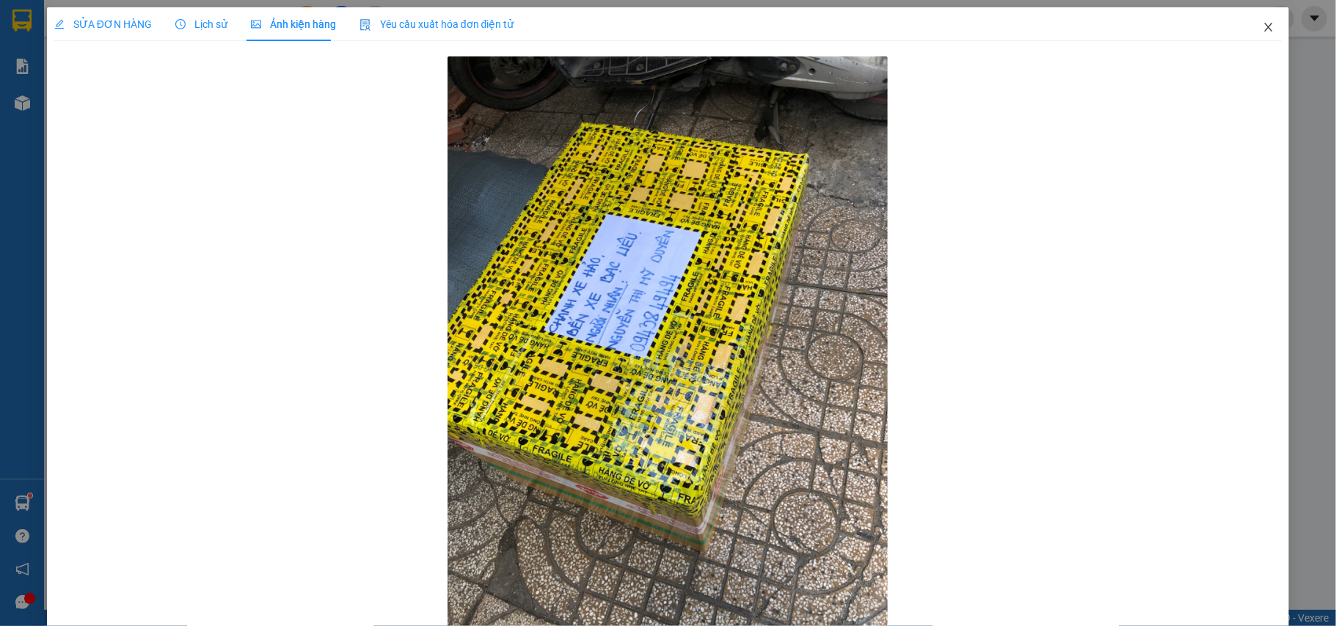
click at [1265, 27] on icon "close" at bounding box center [1269, 27] width 8 height 9
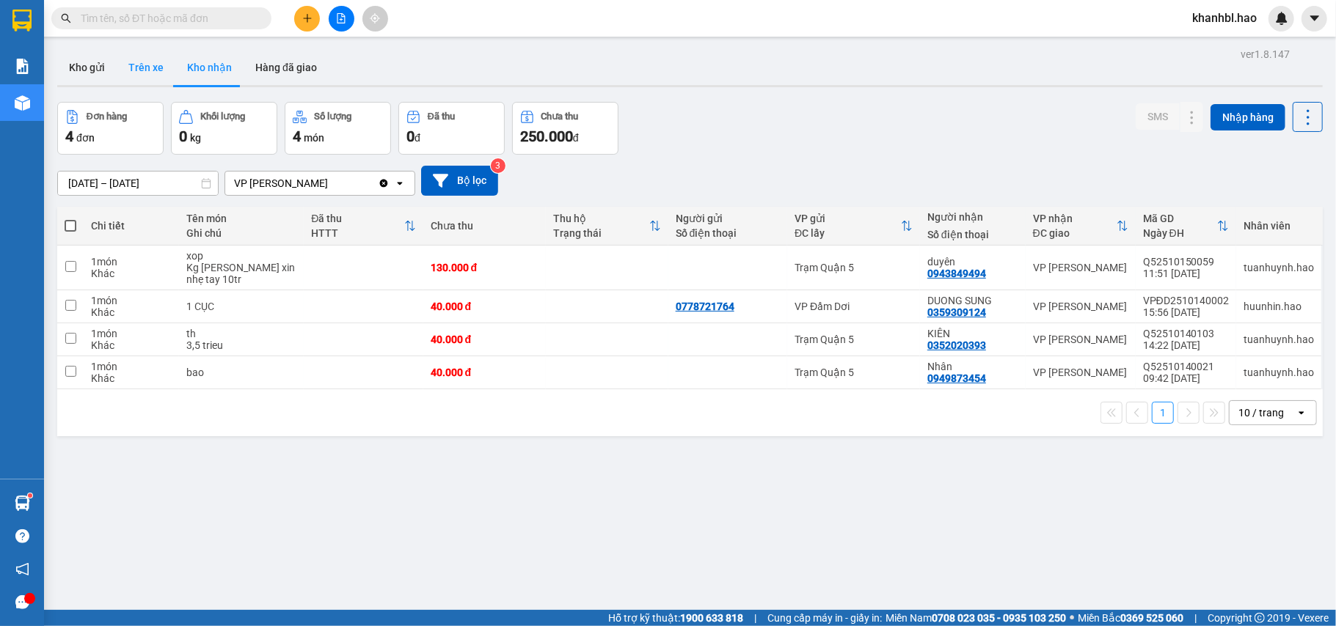
click at [150, 60] on button "Trên xe" at bounding box center [146, 67] width 59 height 35
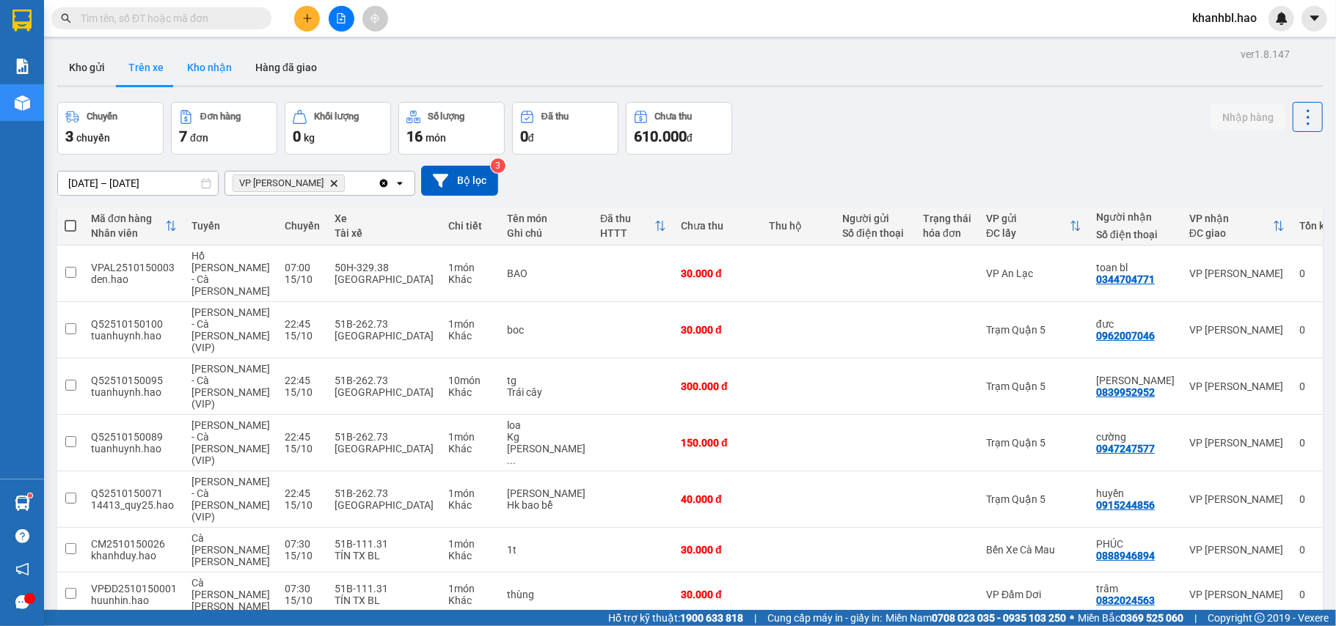
click at [189, 57] on button "Kho nhận" at bounding box center [209, 67] width 68 height 35
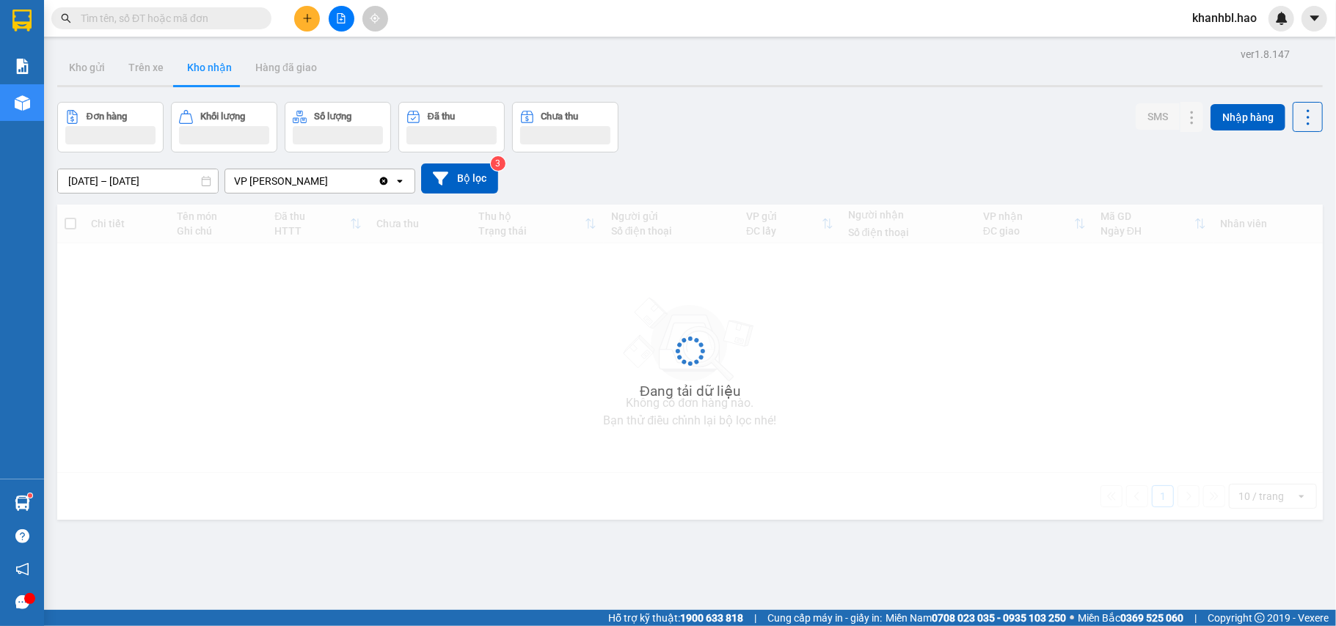
drag, startPoint x: 189, startPoint y: 57, endPoint x: 197, endPoint y: 59, distance: 8.4
click at [189, 57] on button "Kho nhận" at bounding box center [209, 67] width 68 height 35
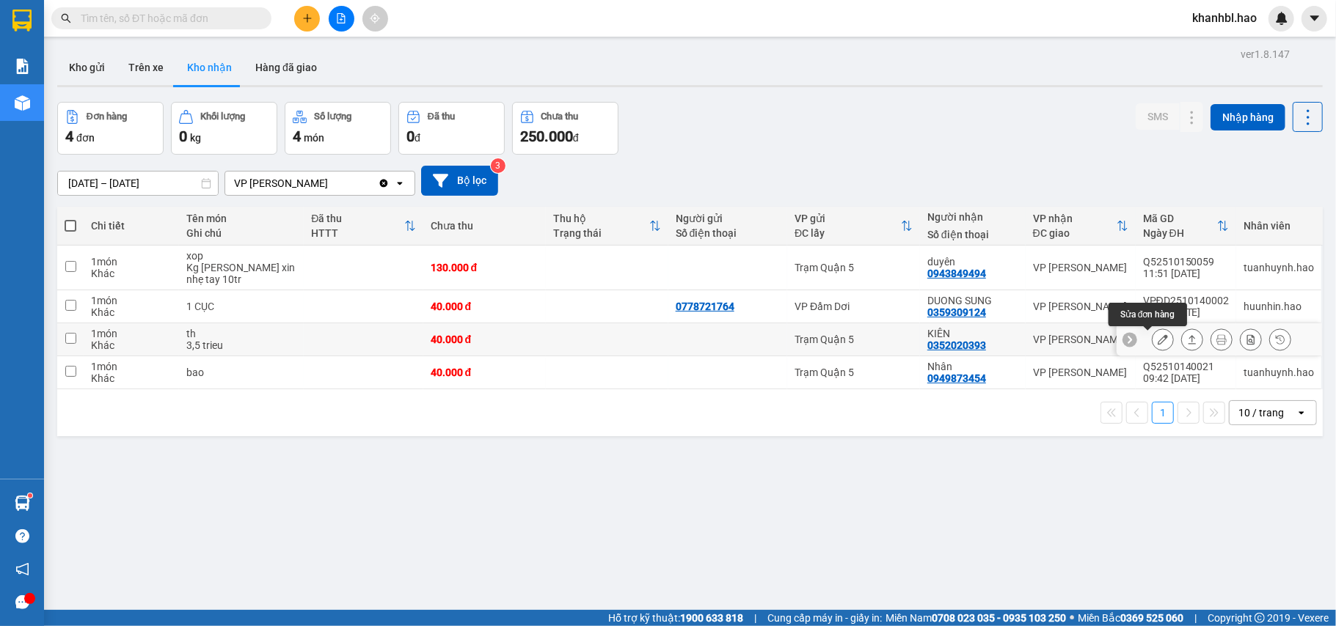
click at [1158, 340] on icon at bounding box center [1163, 340] width 10 height 10
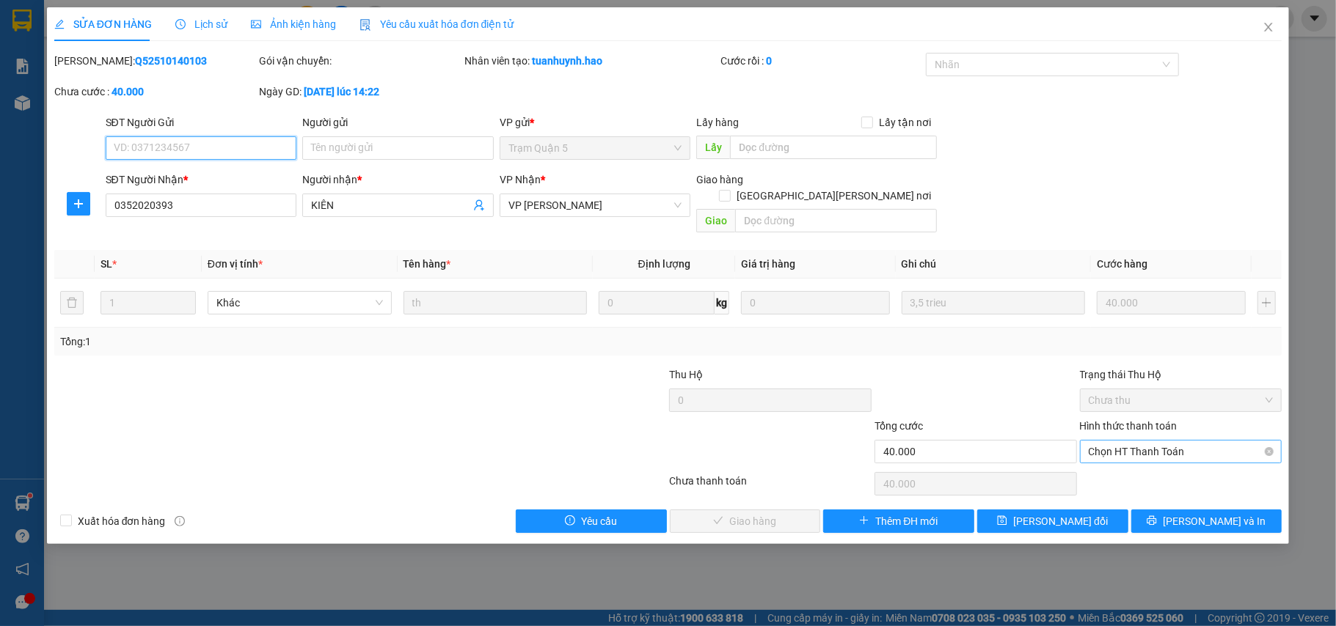
drag, startPoint x: 1257, startPoint y: 437, endPoint x: 1230, endPoint y: 437, distance: 27.1
click at [1252, 441] on span "Chọn HT Thanh Toán" at bounding box center [1181, 452] width 185 height 22
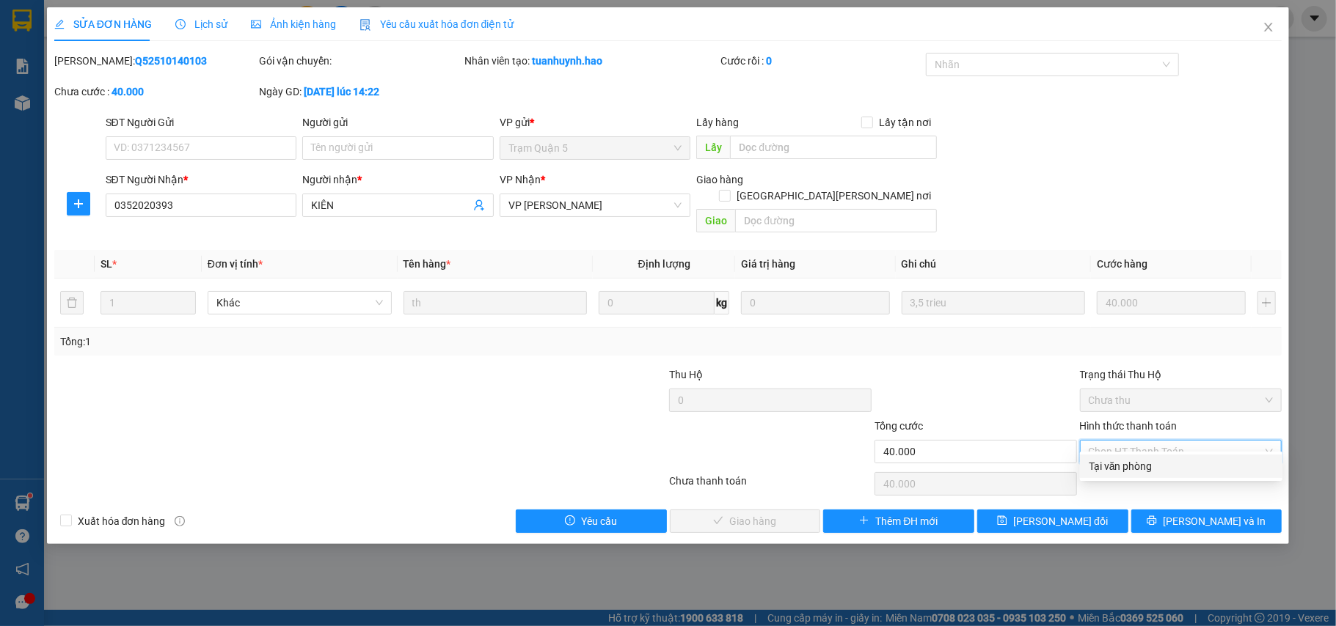
drag, startPoint x: 1165, startPoint y: 468, endPoint x: 1096, endPoint y: 467, distance: 69.0
click at [1163, 470] on div "Tại văn phòng" at bounding box center [1181, 466] width 185 height 16
type input "0"
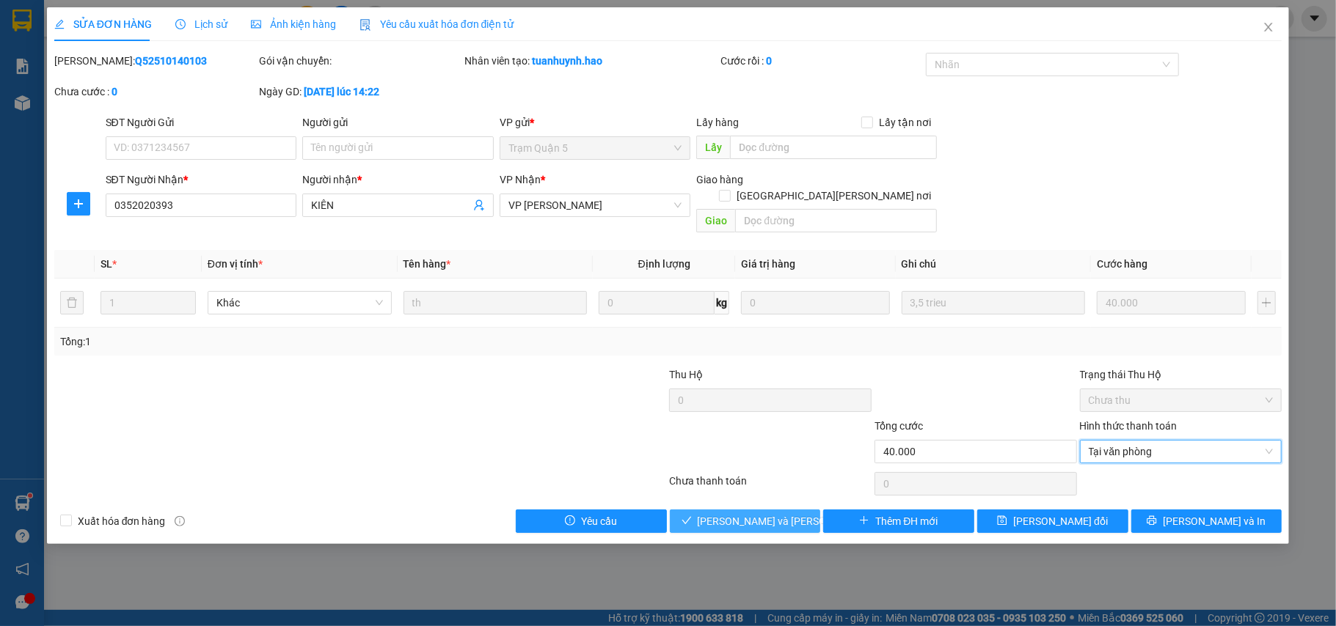
click at [798, 514] on button "[PERSON_NAME] và [PERSON_NAME] hàng" at bounding box center [745, 521] width 151 height 23
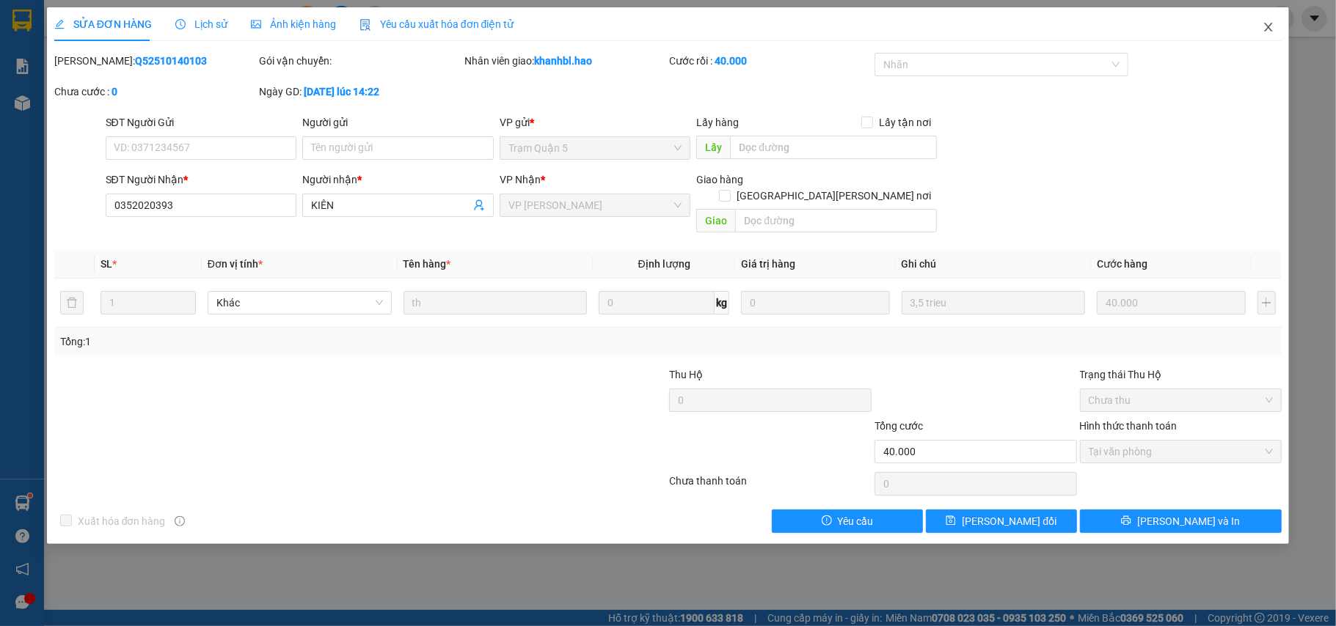
click at [1275, 29] on span "Close" at bounding box center [1268, 27] width 41 height 41
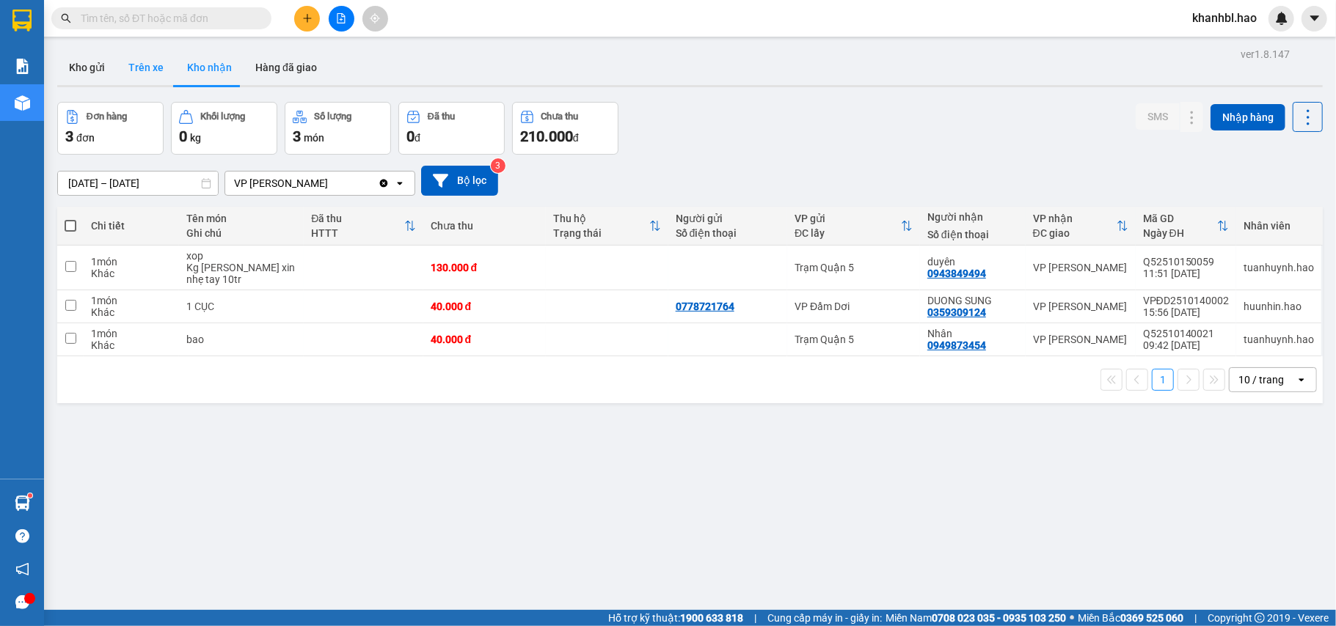
click at [136, 63] on button "Trên xe" at bounding box center [146, 67] width 59 height 35
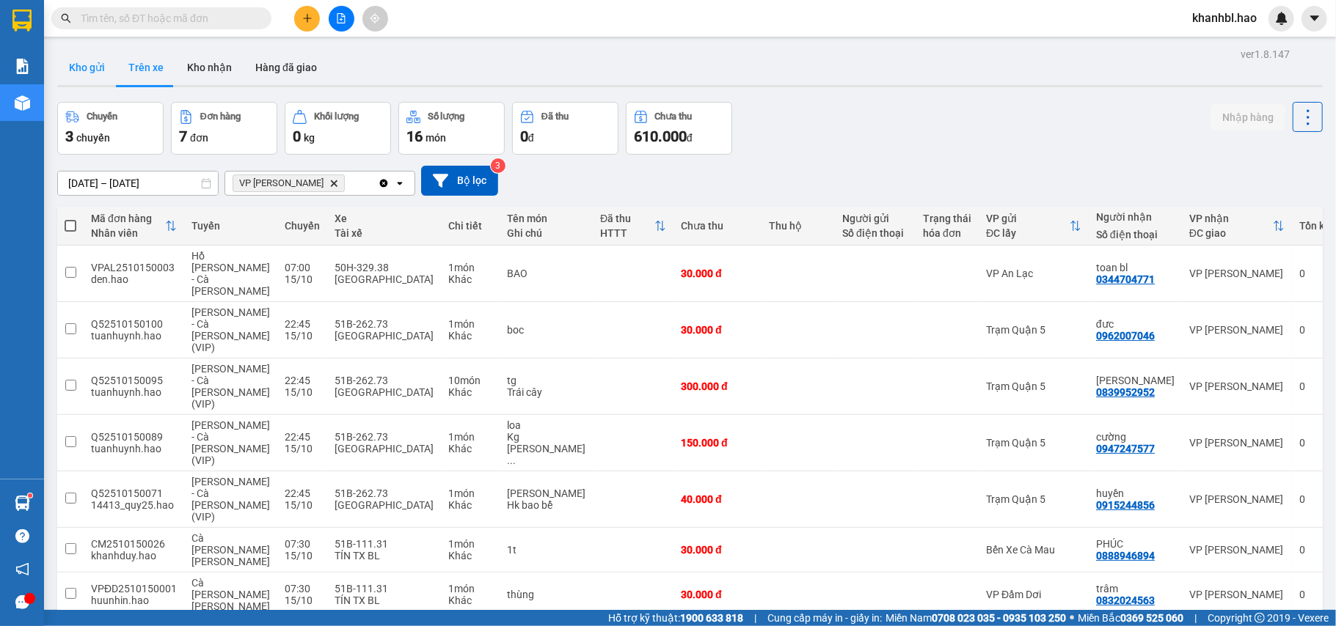
click at [95, 56] on button "Kho gửi" at bounding box center [86, 67] width 59 height 35
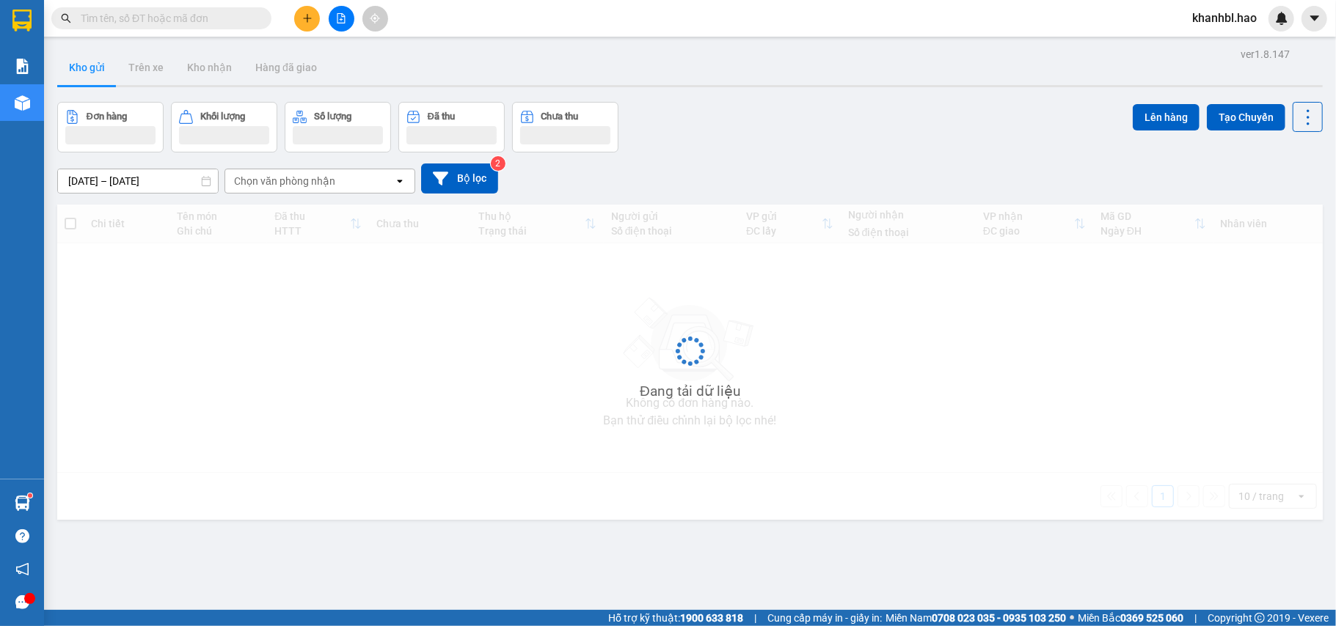
click at [94, 56] on button "Kho gửi" at bounding box center [86, 67] width 59 height 35
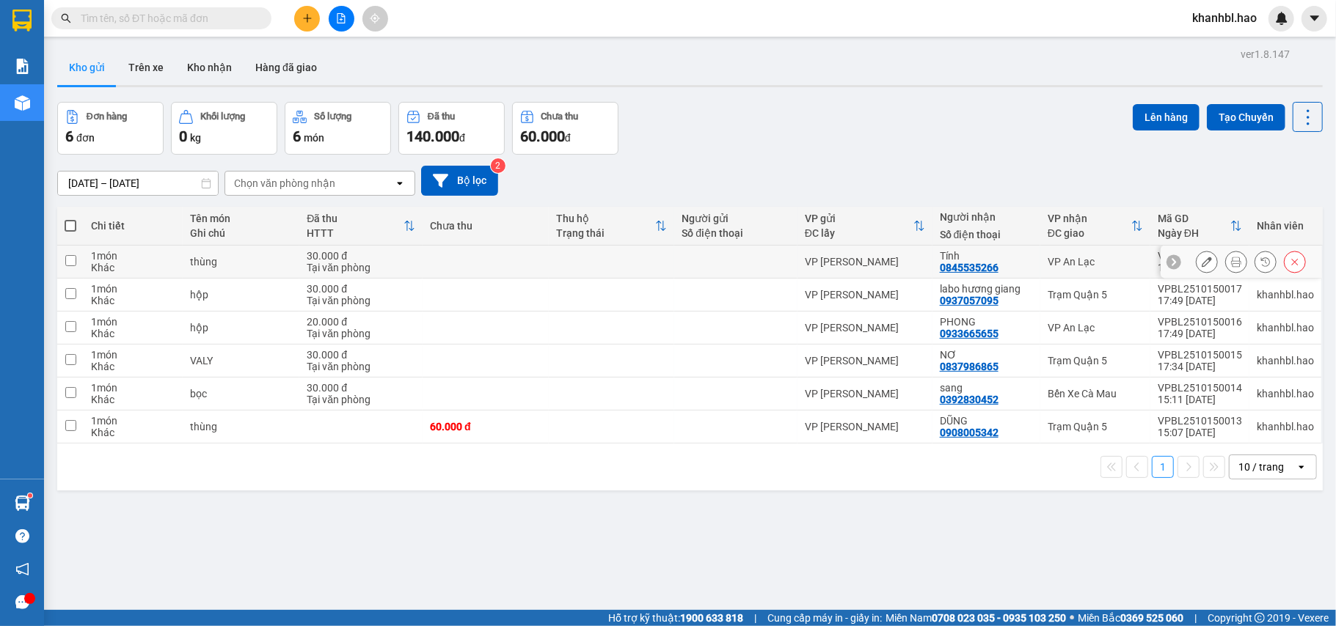
click at [1008, 263] on div "Tính 0845535266" at bounding box center [986, 261] width 93 height 23
checkbox input "true"
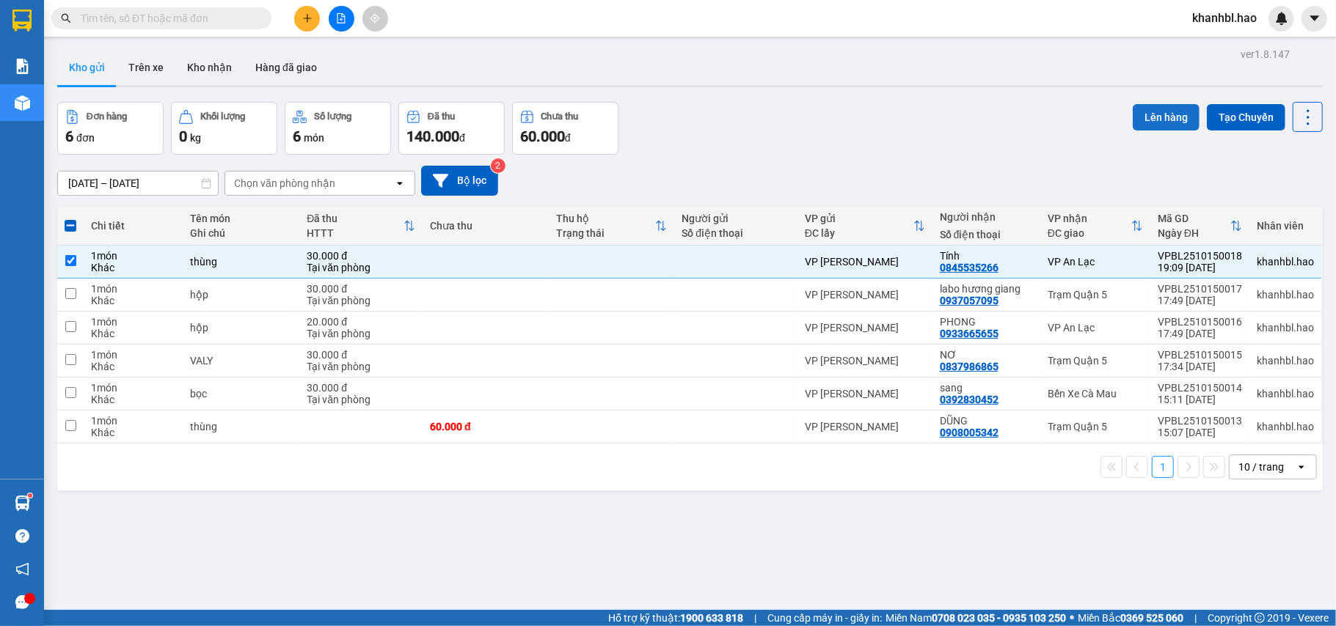
click at [1147, 112] on button "Lên hàng" at bounding box center [1166, 117] width 67 height 26
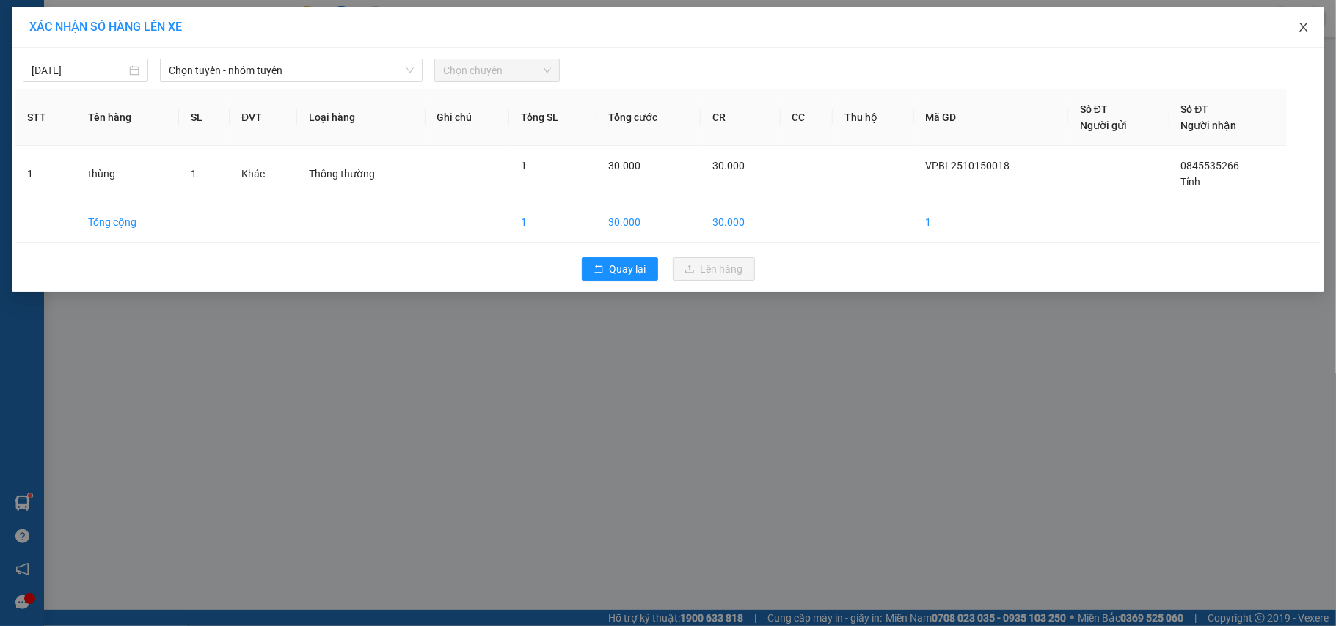
click at [1309, 23] on icon "close" at bounding box center [1304, 27] width 12 height 12
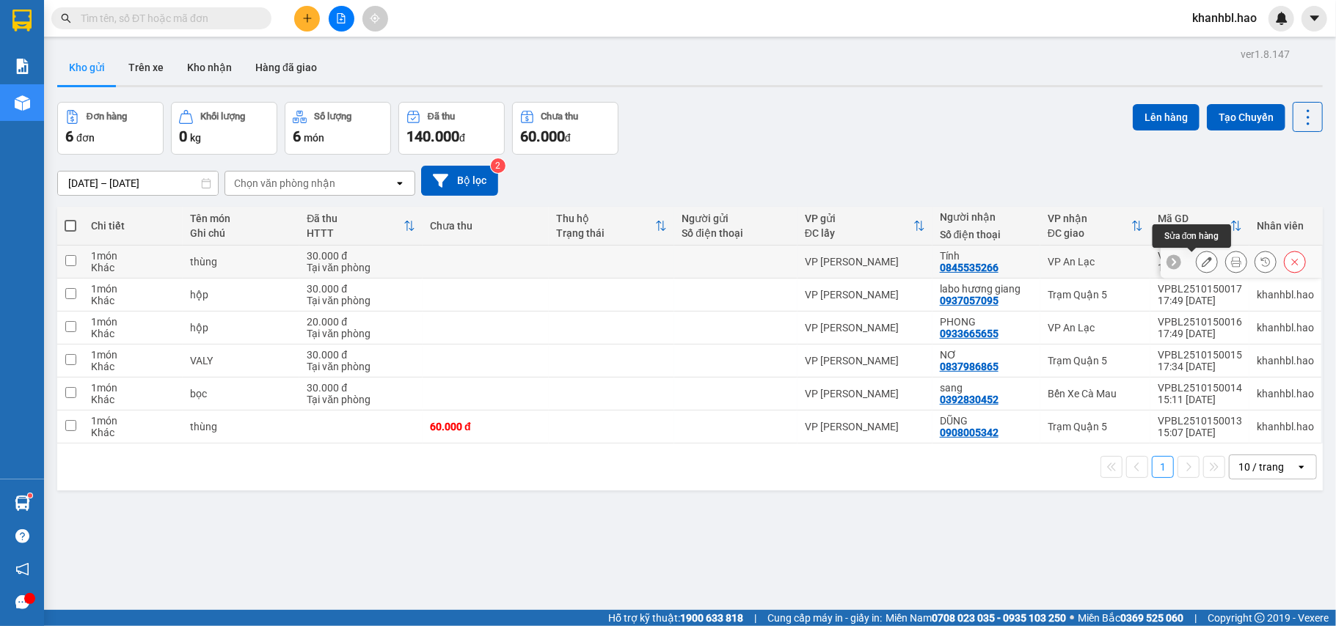
click at [1201, 262] on button at bounding box center [1207, 262] width 21 height 26
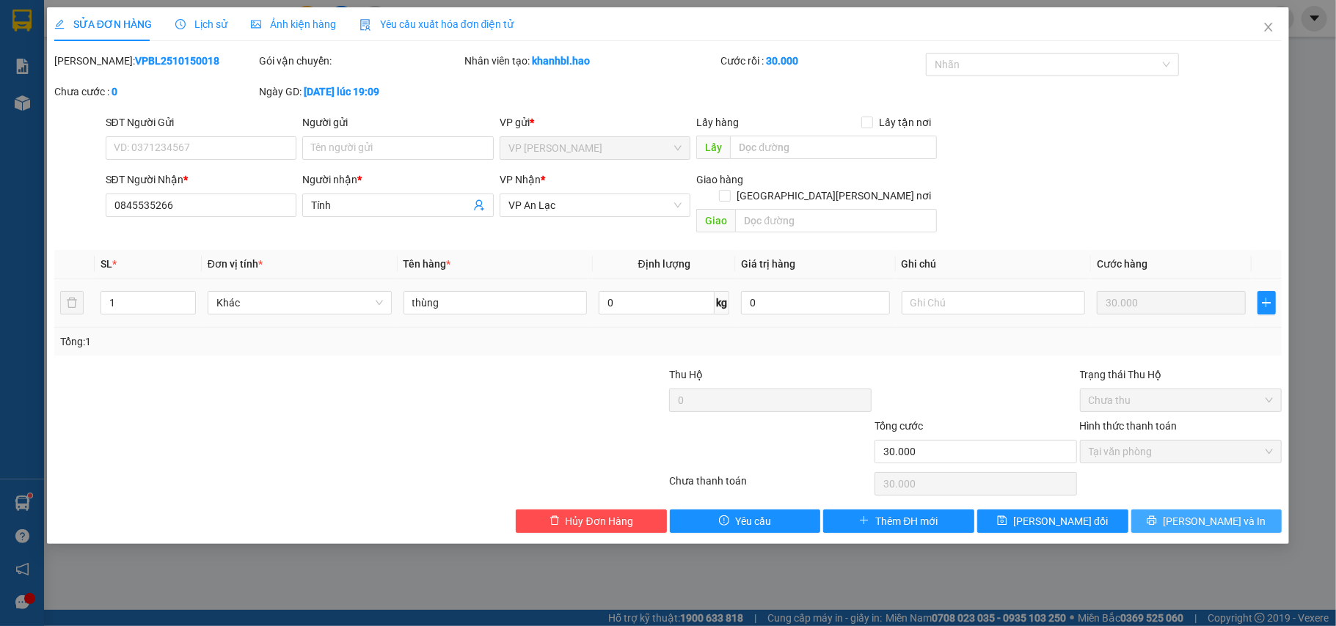
click at [1188, 511] on button "[PERSON_NAME] và In" at bounding box center [1206, 521] width 151 height 23
type input "0"
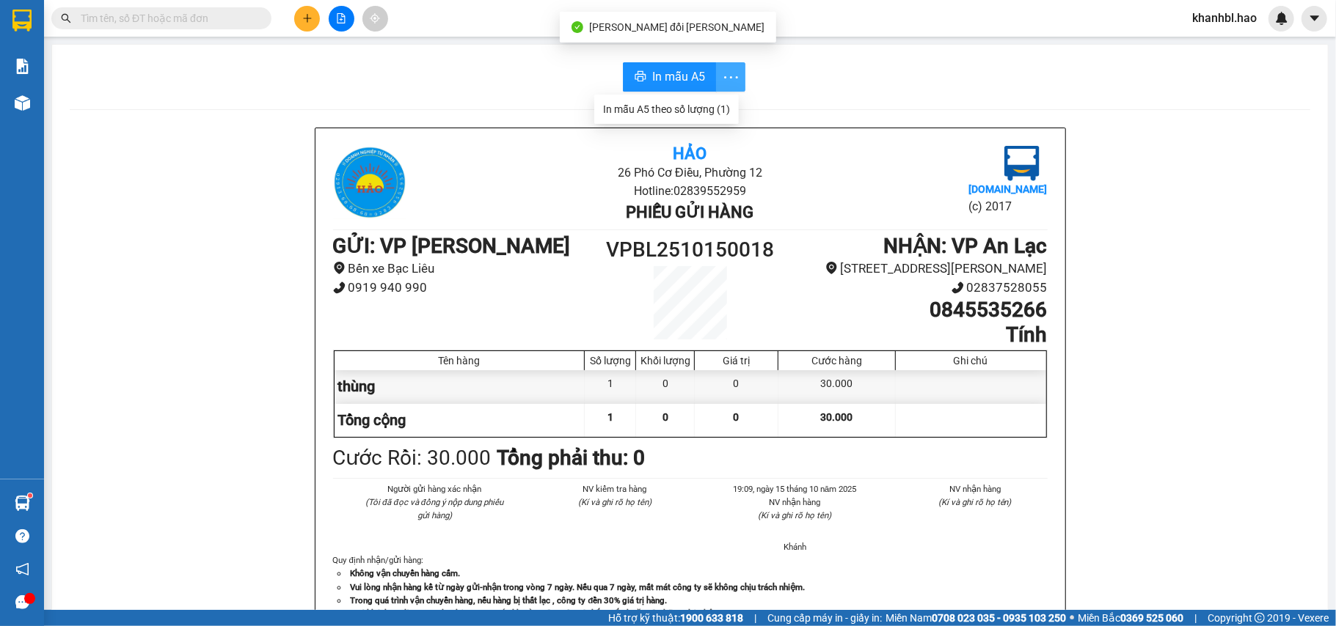
click at [723, 74] on icon "more" at bounding box center [731, 77] width 18 height 18
click at [682, 72] on span "In mẫu A5" at bounding box center [678, 76] width 53 height 18
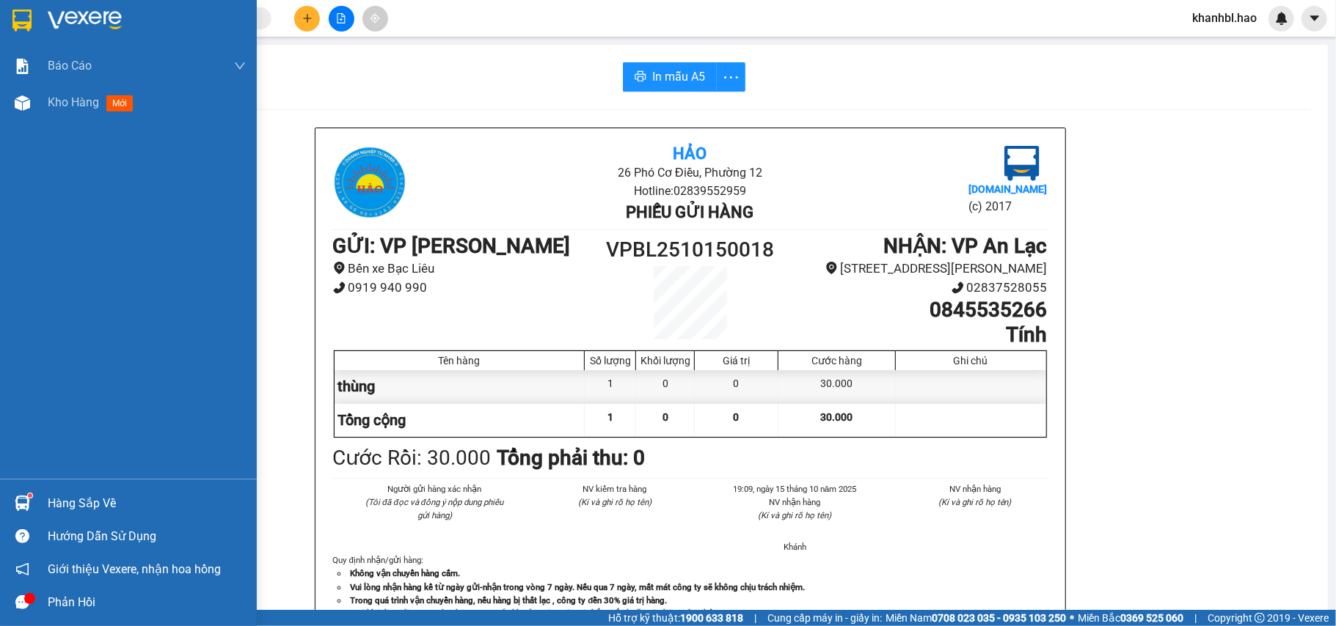
drag, startPoint x: 4, startPoint y: 10, endPoint x: 62, endPoint y: 0, distance: 59.5
click at [7, 10] on div at bounding box center [128, 24] width 257 height 48
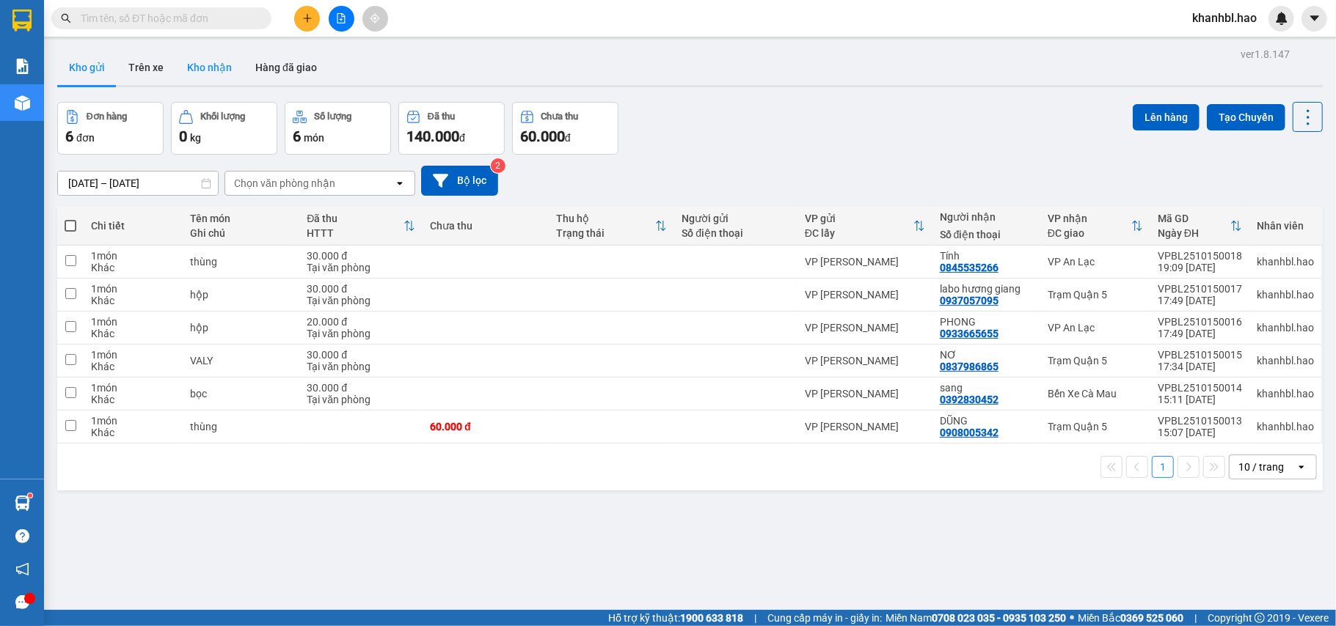
click at [198, 79] on button "Kho nhận" at bounding box center [209, 67] width 68 height 35
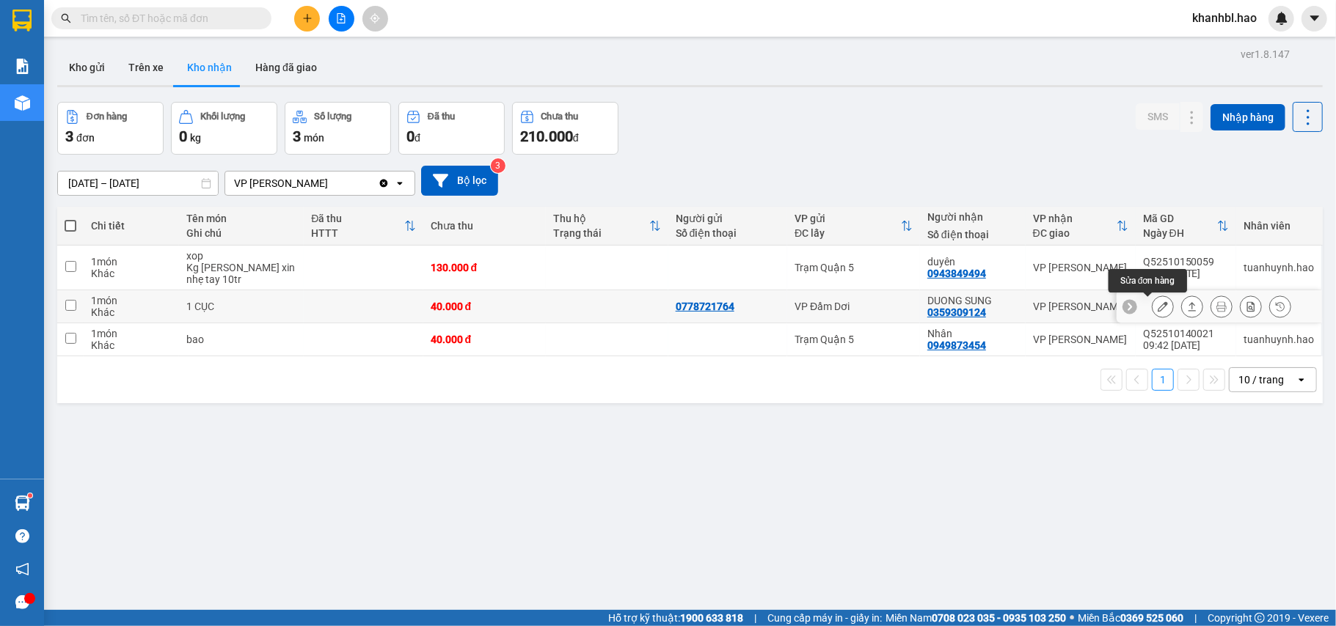
click at [1158, 309] on icon at bounding box center [1163, 307] width 10 height 10
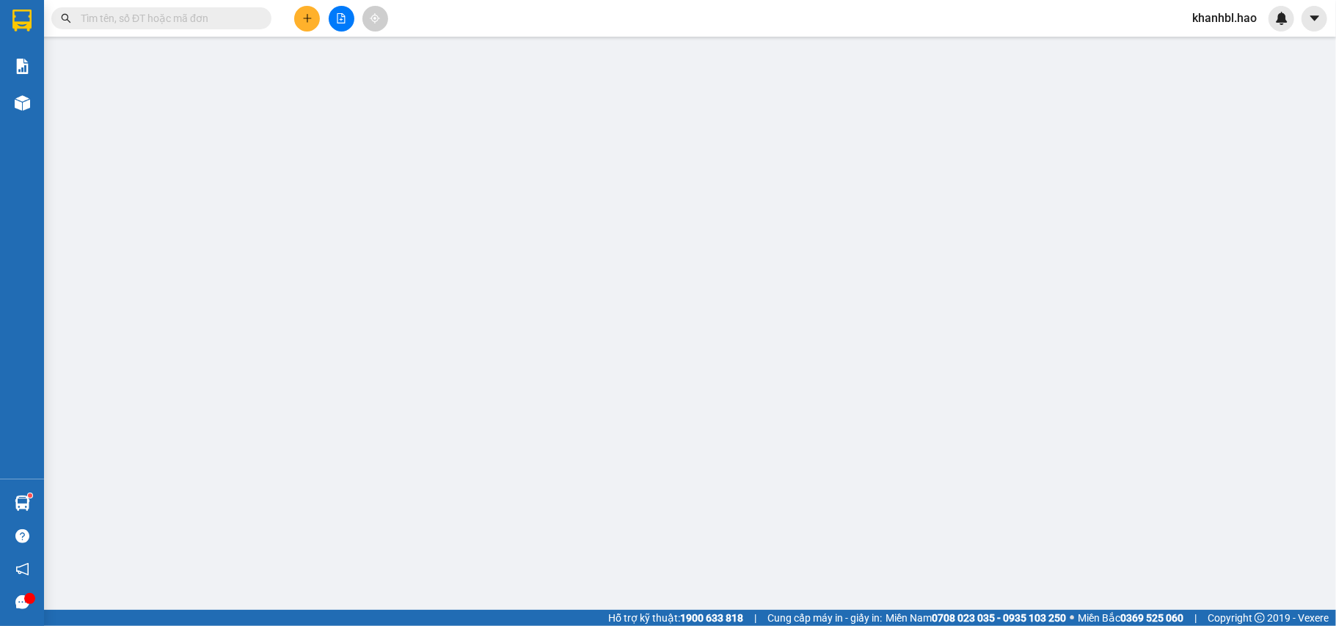
type input "0778721764"
type input "0359309124"
type input "DUONG SUNG"
type input "40.000"
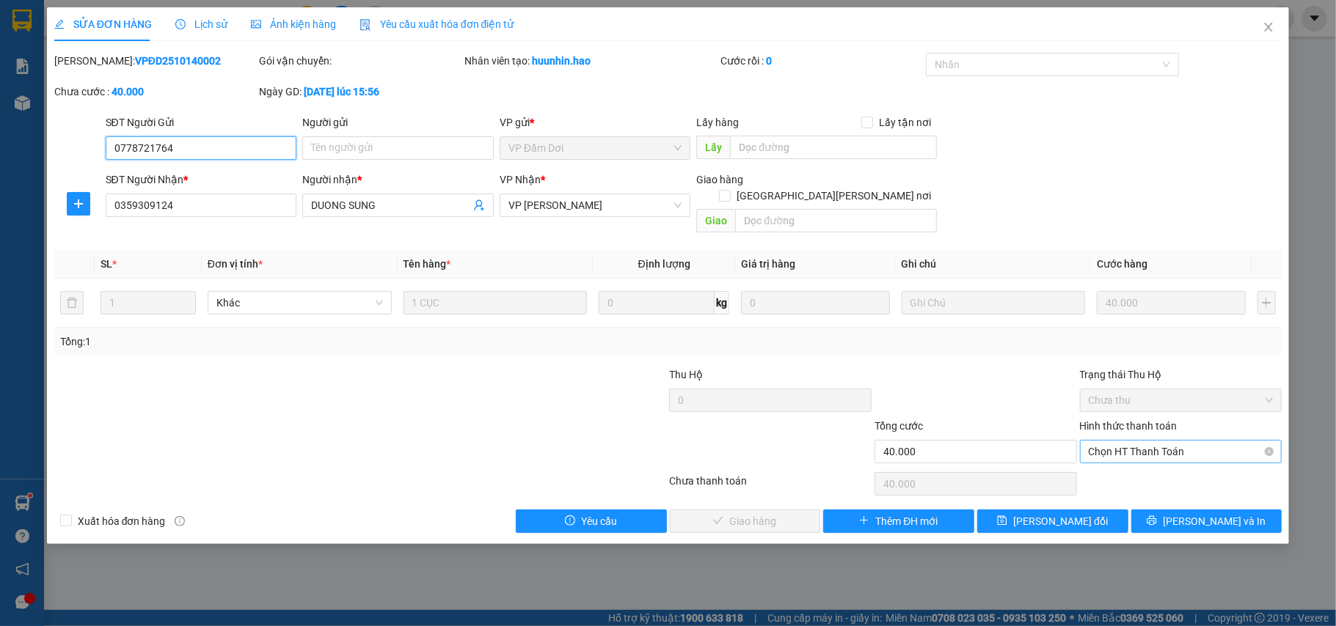
click at [1154, 441] on span "Chọn HT Thanh Toán" at bounding box center [1181, 452] width 185 height 22
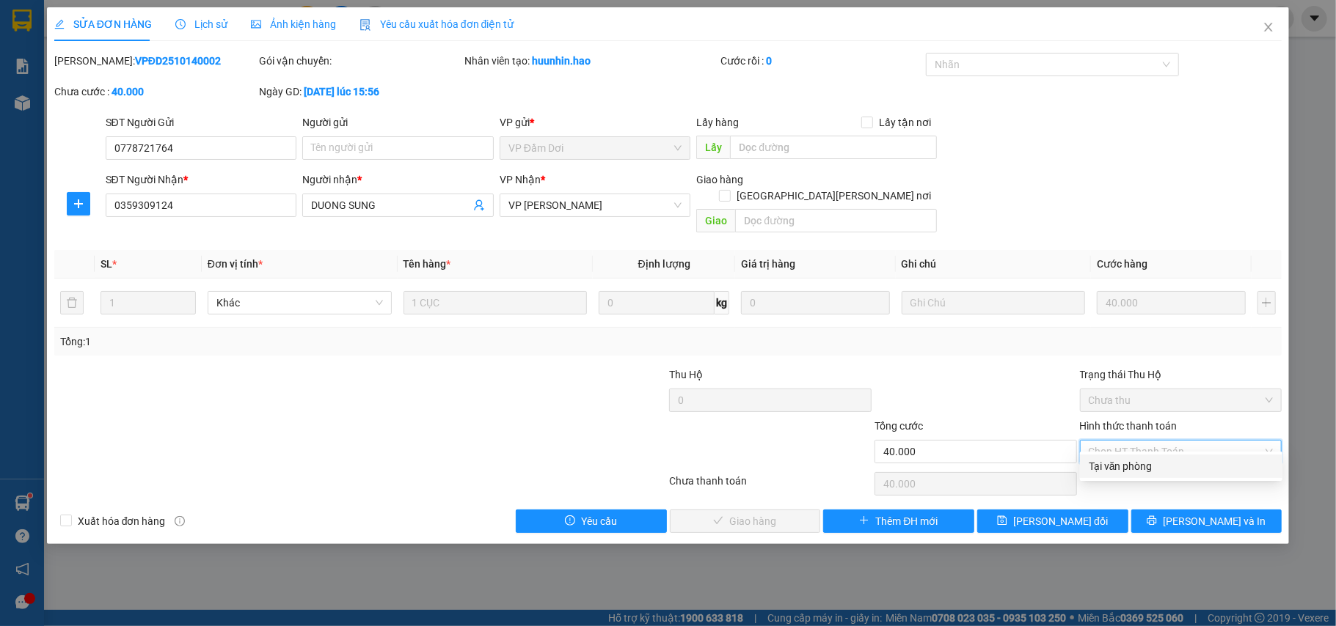
click at [1109, 456] on div "Tại văn phòng" at bounding box center [1181, 466] width 202 height 23
type input "0"
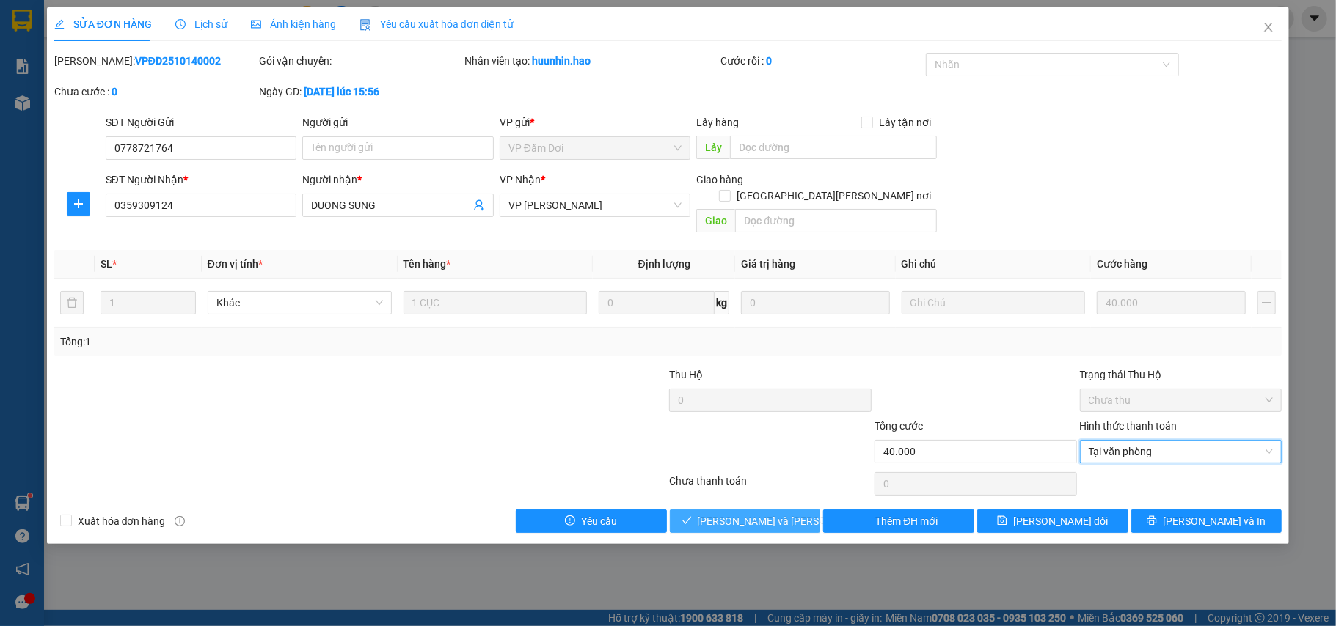
click at [754, 514] on span "[PERSON_NAME] và [PERSON_NAME] hàng" at bounding box center [797, 522] width 198 height 16
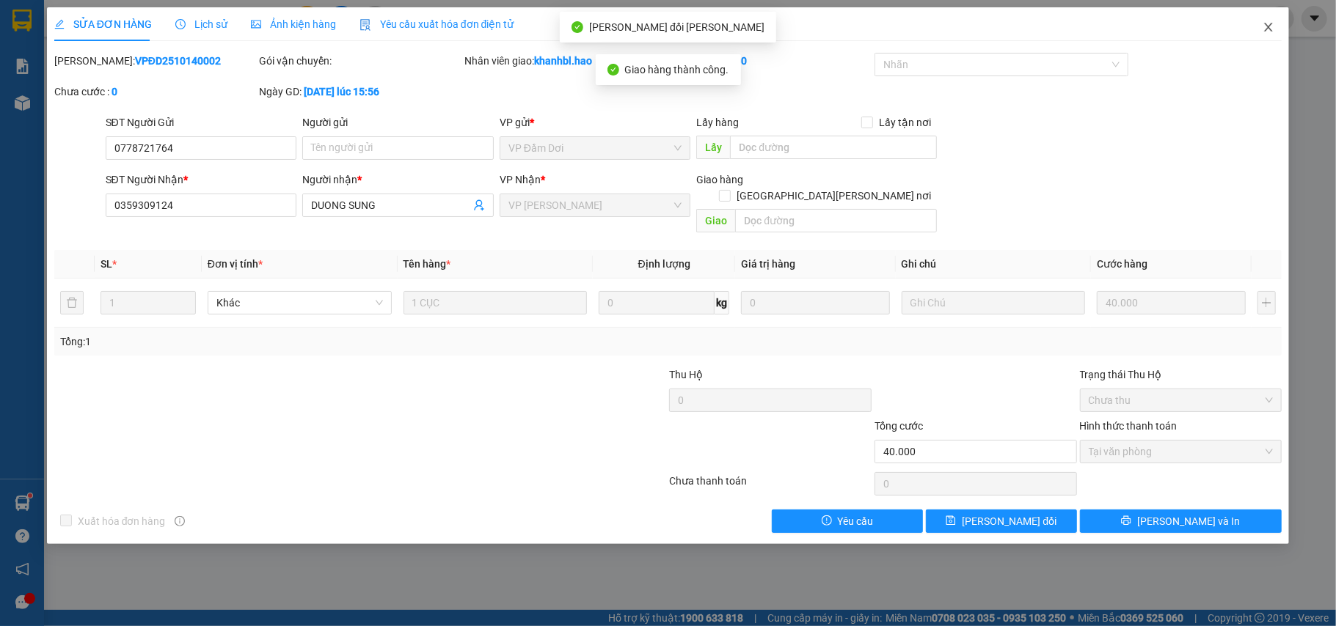
click at [1265, 33] on icon "close" at bounding box center [1269, 27] width 12 height 12
